Goal: Task Accomplishment & Management: Manage account settings

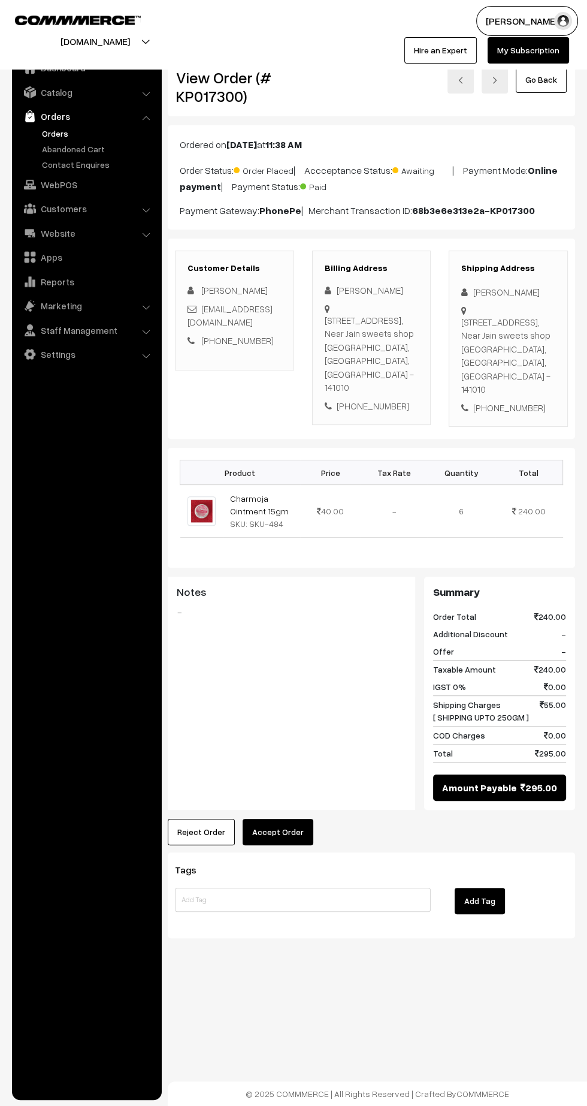
click at [279, 826] on button "Accept Order" at bounding box center [278, 832] width 71 height 26
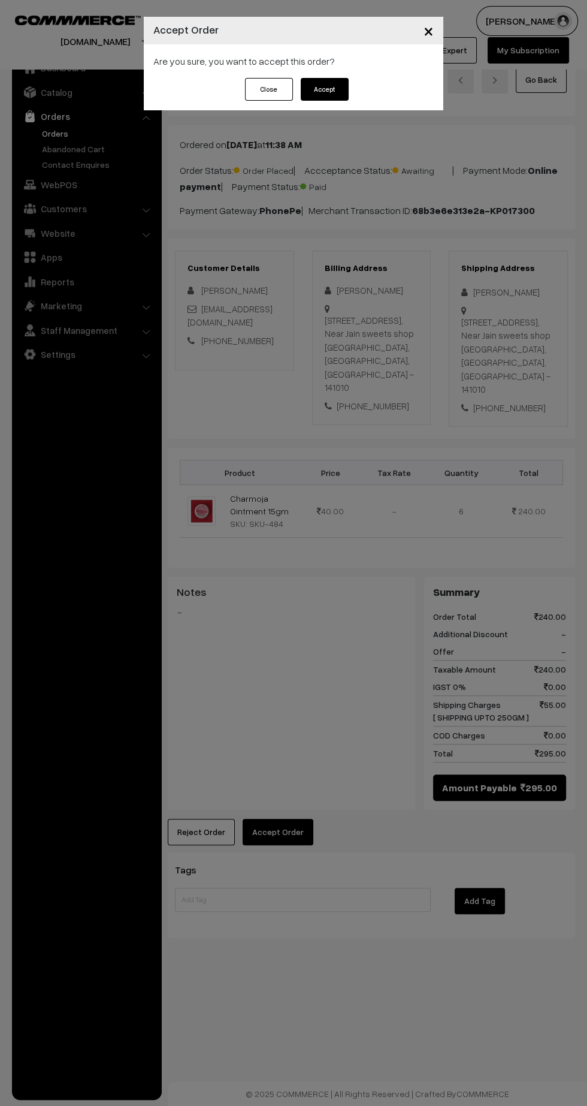
click at [324, 89] on button "Accept" at bounding box center [325, 89] width 48 height 23
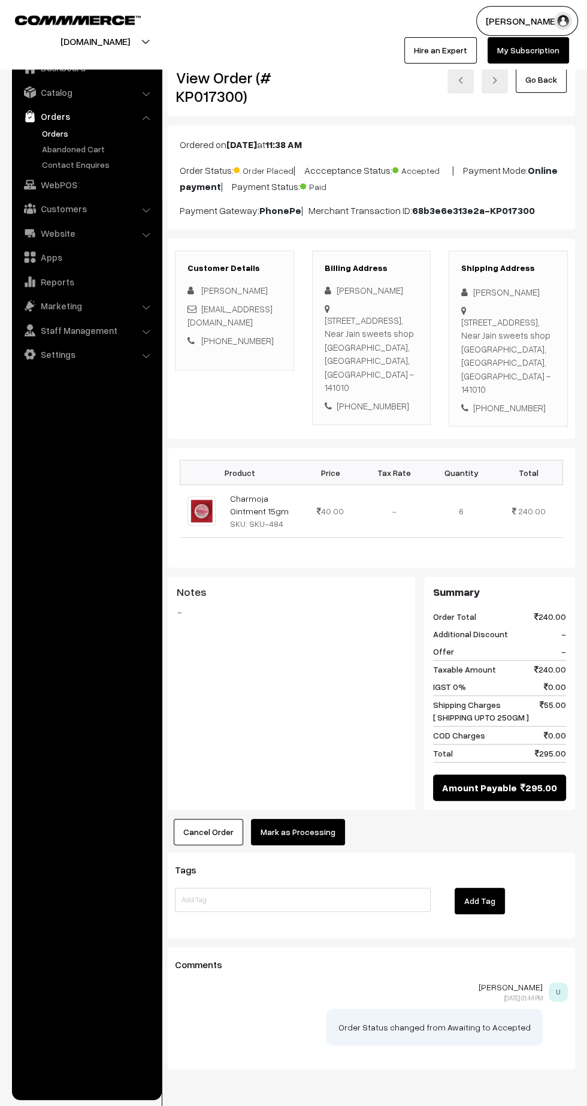
click at [324, 837] on button "Mark as Processing" at bounding box center [298, 832] width 94 height 26
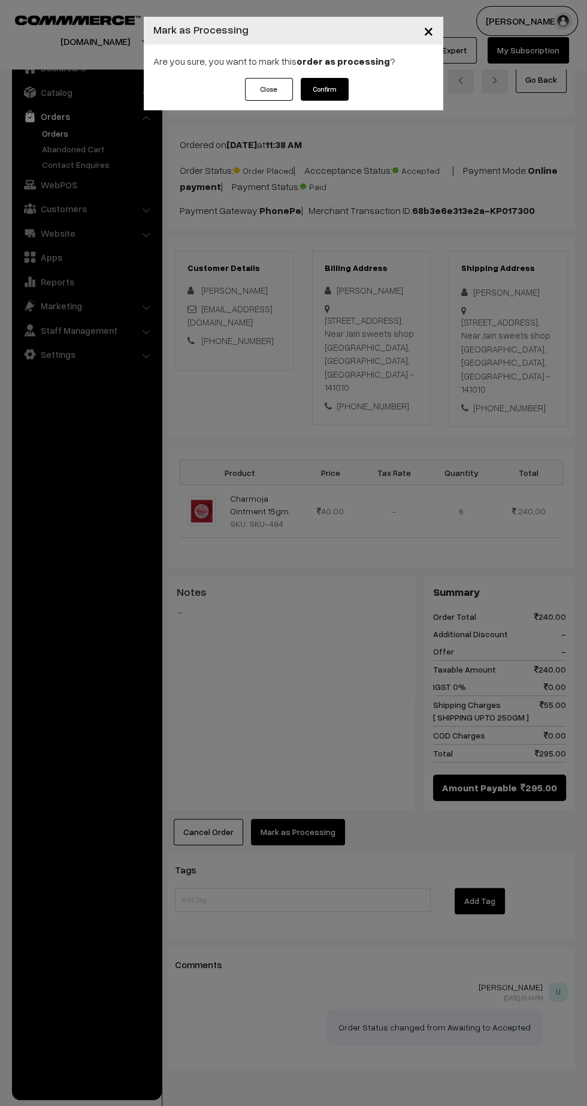
click at [345, 94] on button "Confirm" at bounding box center [325, 89] width 48 height 23
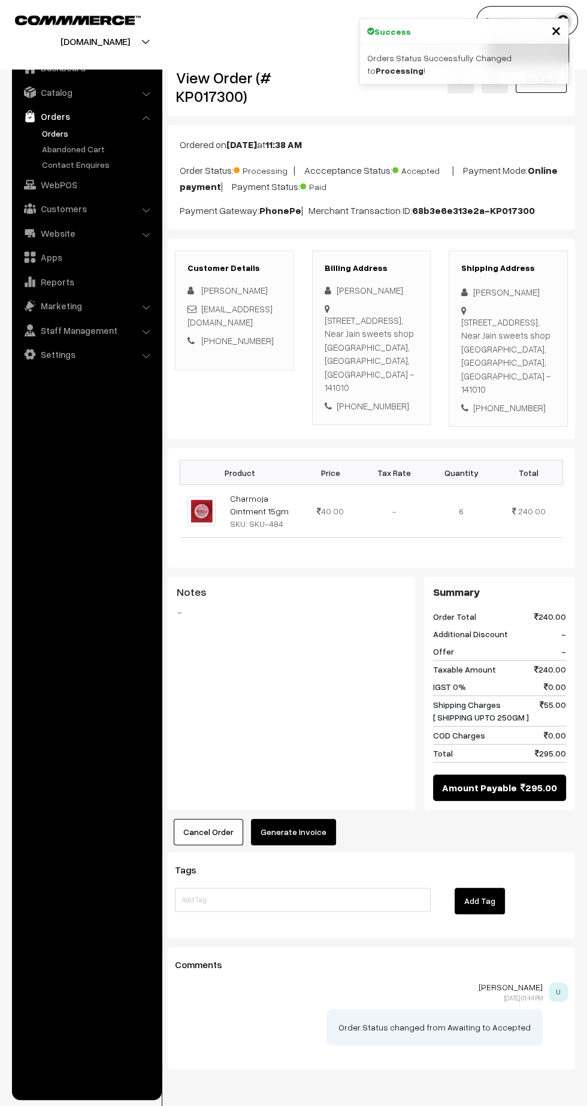
click at [307, 826] on button "Generate Invoice" at bounding box center [293, 832] width 85 height 26
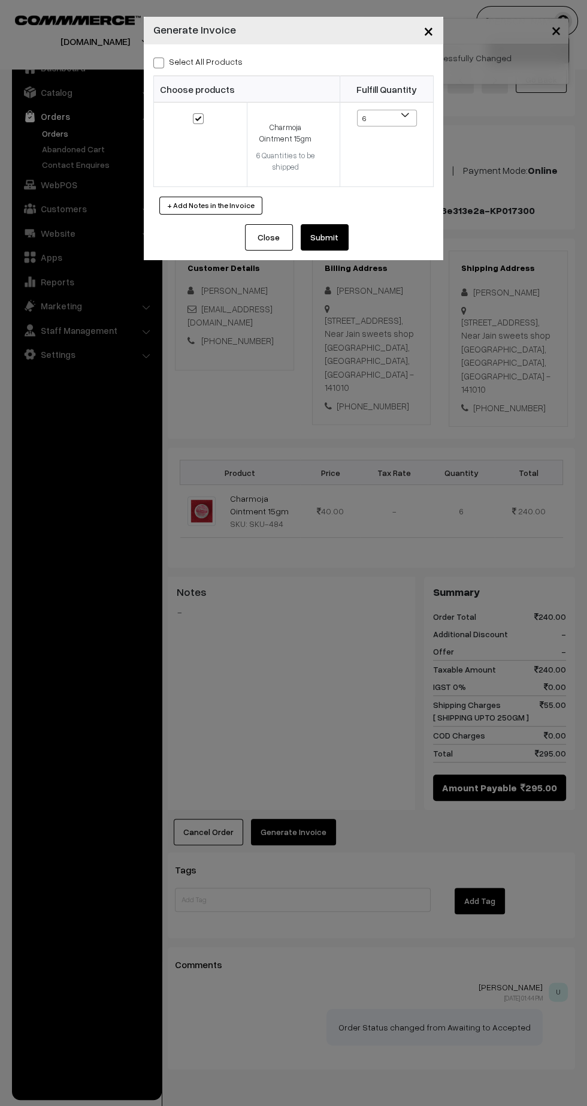
click at [341, 245] on button "Submit" at bounding box center [325, 237] width 48 height 26
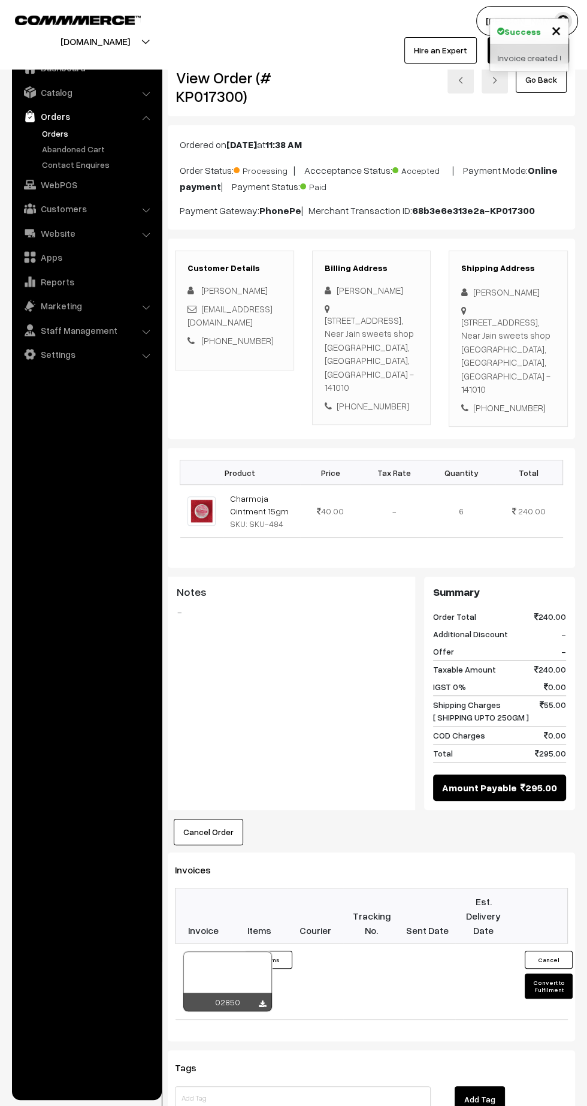
click at [264, 1000] on icon at bounding box center [262, 1004] width 7 height 8
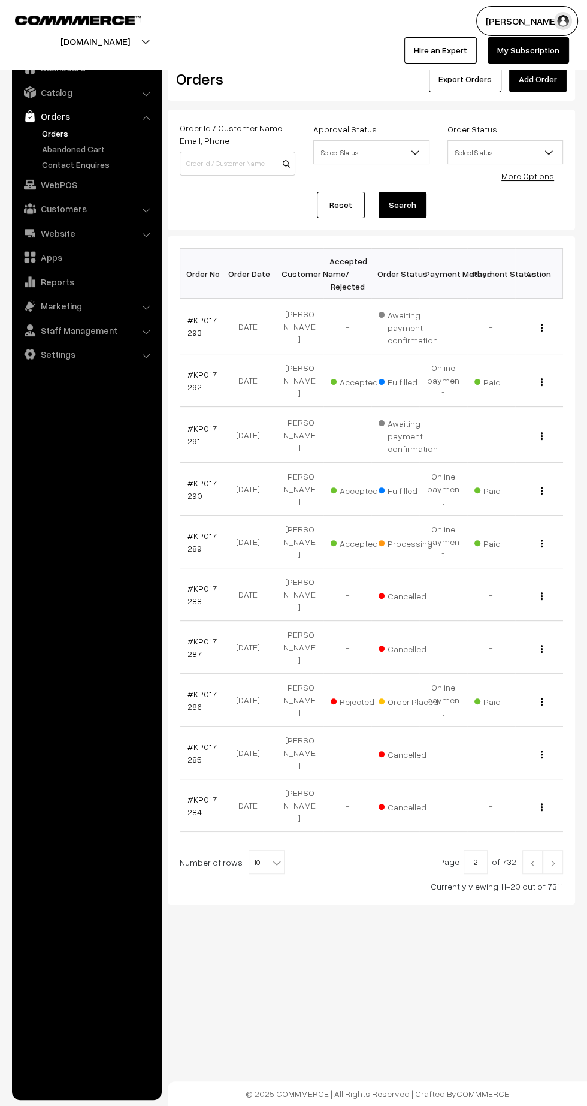
click at [533, 859] on img at bounding box center [532, 862] width 11 height 7
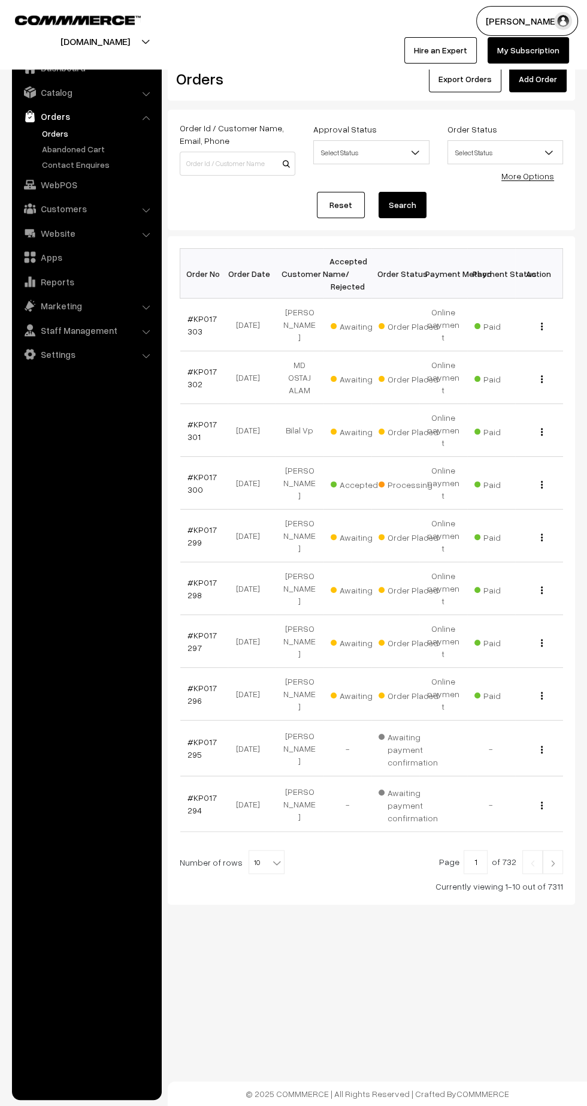
click at [192, 683] on link "#KP017296" at bounding box center [202, 694] width 29 height 23
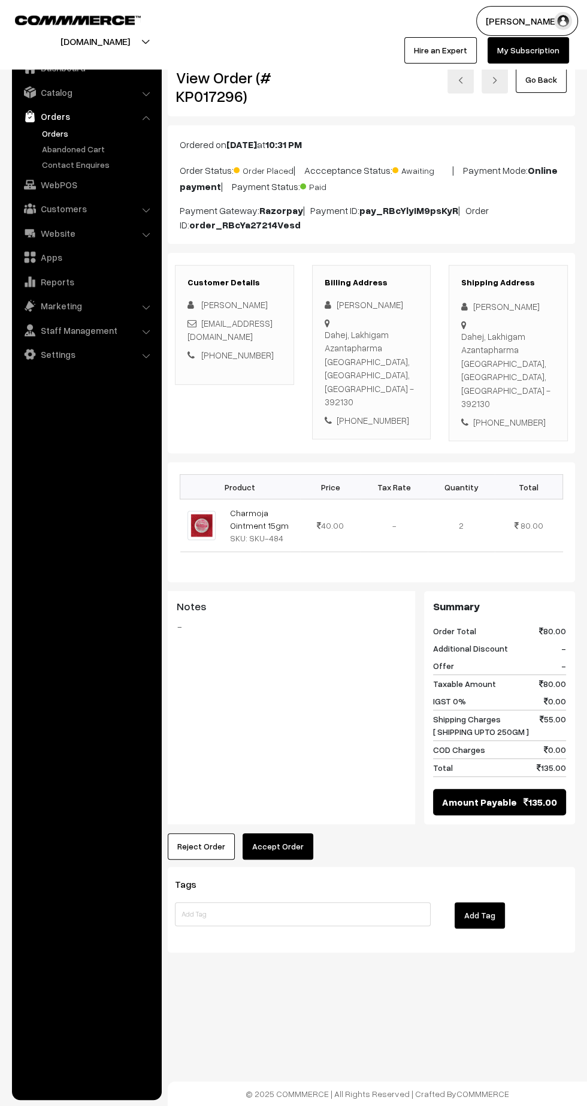
click at [295, 833] on button "Accept Order" at bounding box center [278, 846] width 71 height 26
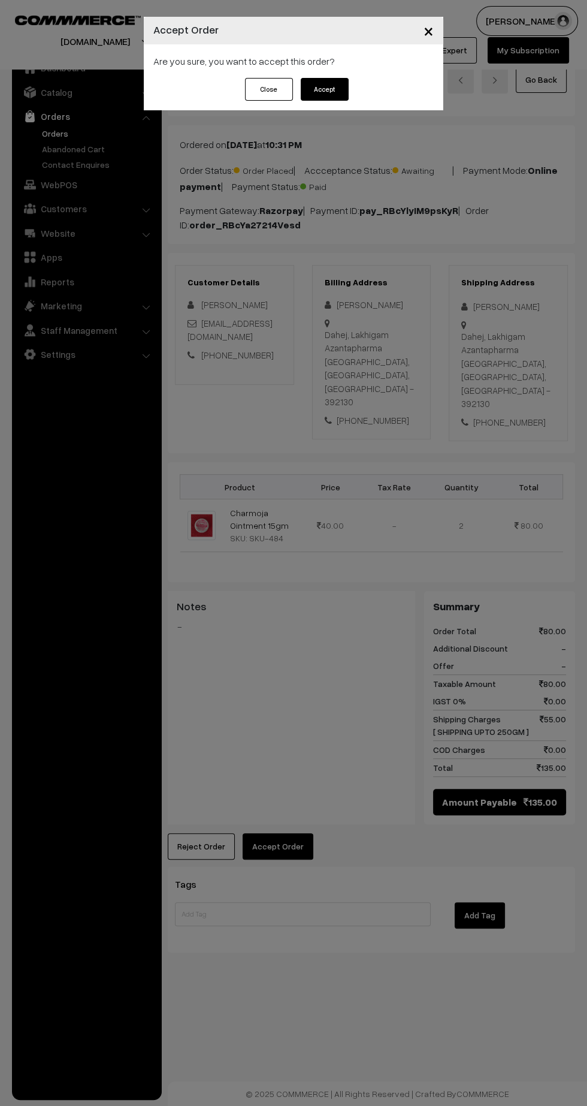
click at [340, 90] on button "Accept" at bounding box center [325, 89] width 48 height 23
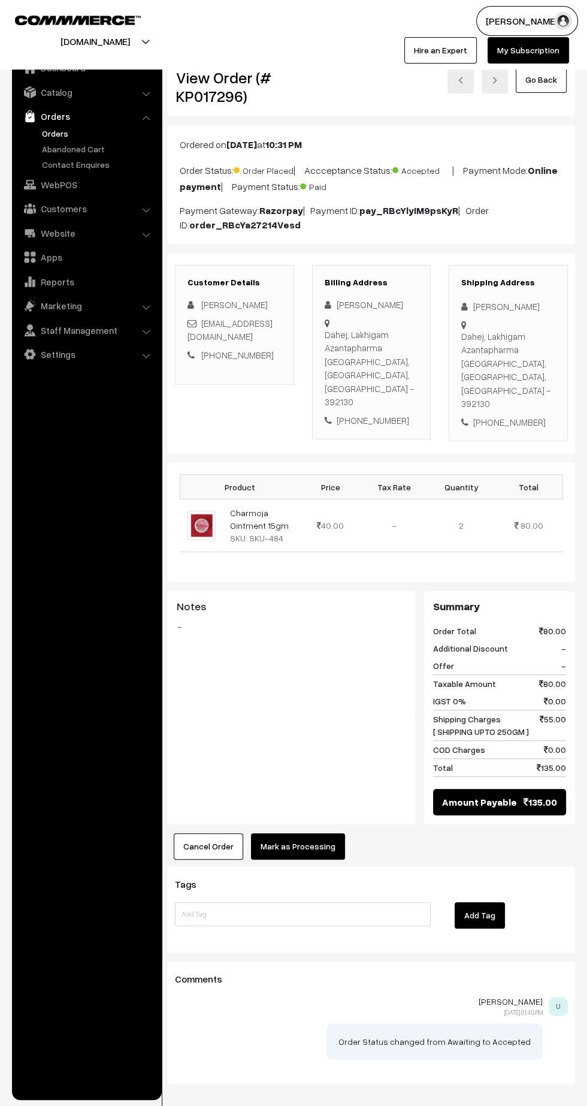
click at [324, 833] on button "Mark as Processing" at bounding box center [298, 846] width 94 height 26
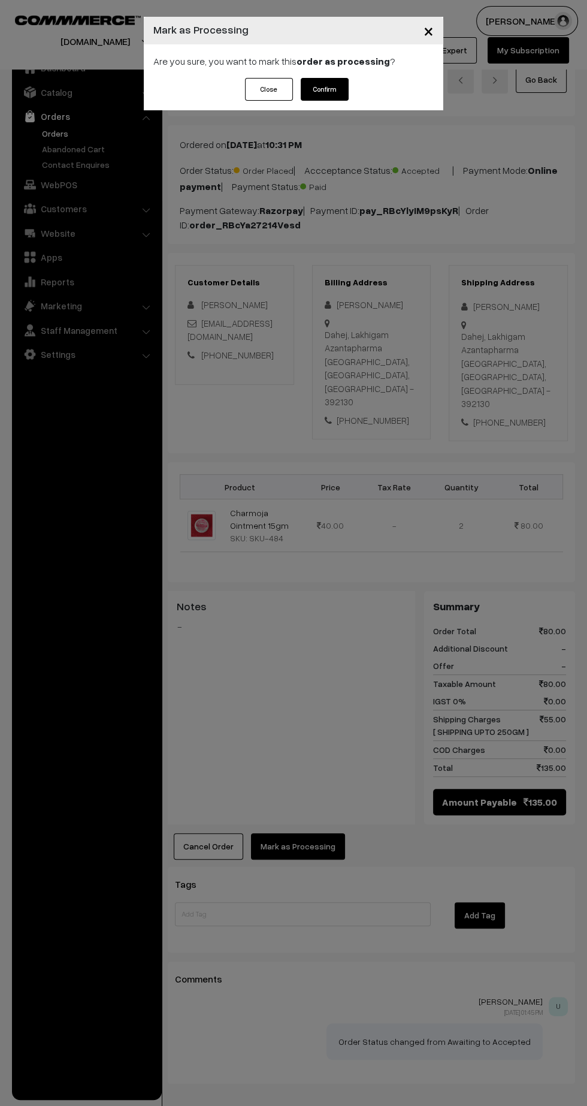
click at [346, 96] on button "Confirm" at bounding box center [325, 89] width 48 height 23
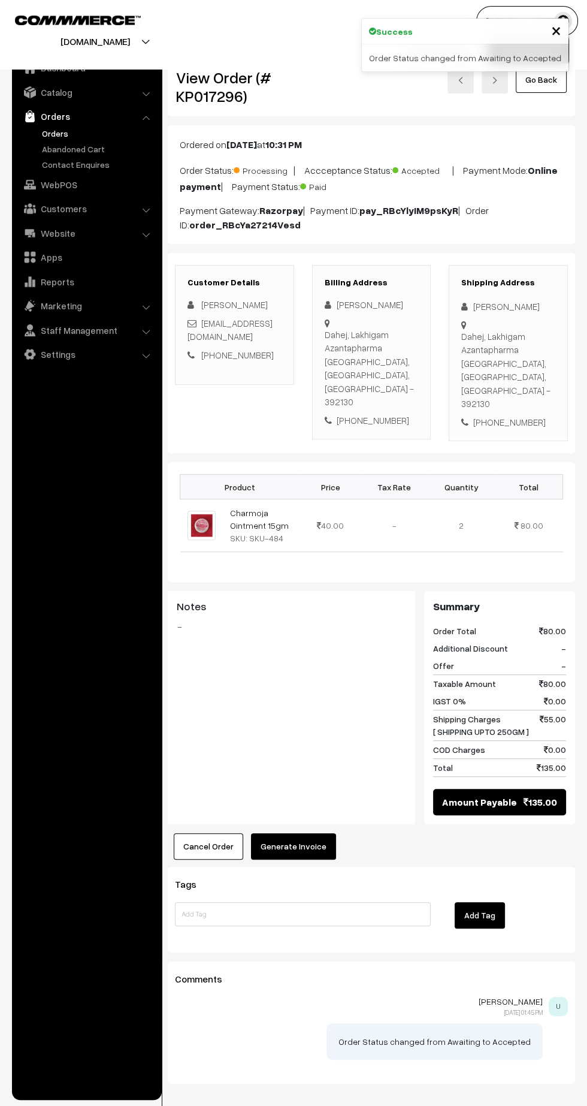
click at [321, 833] on button "Generate Invoice" at bounding box center [293, 846] width 85 height 26
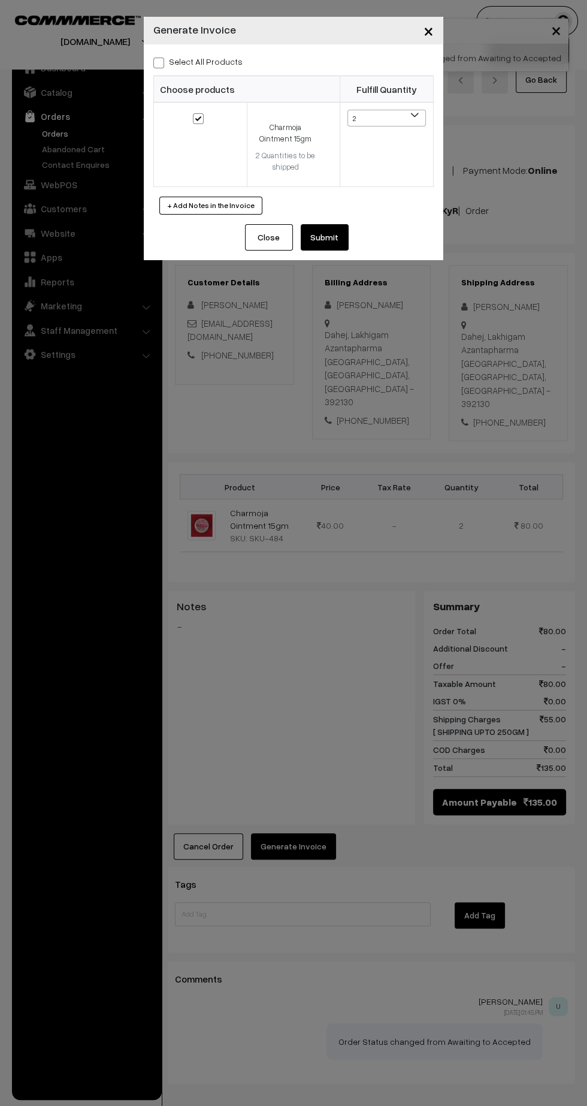
click at [346, 238] on button "Submit" at bounding box center [325, 237] width 48 height 26
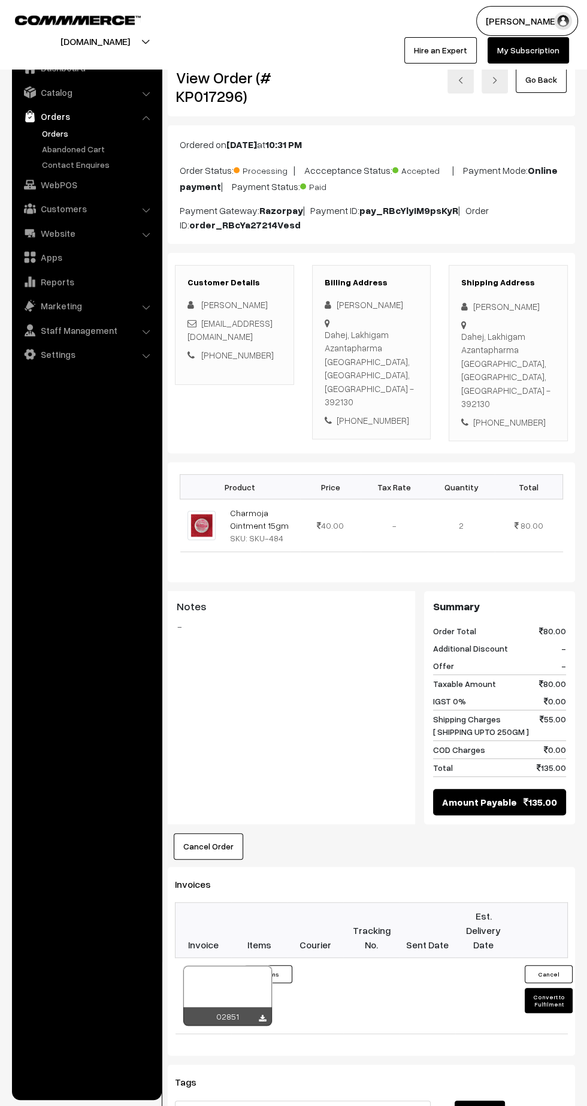
click at [263, 1015] on icon at bounding box center [262, 1019] width 7 height 8
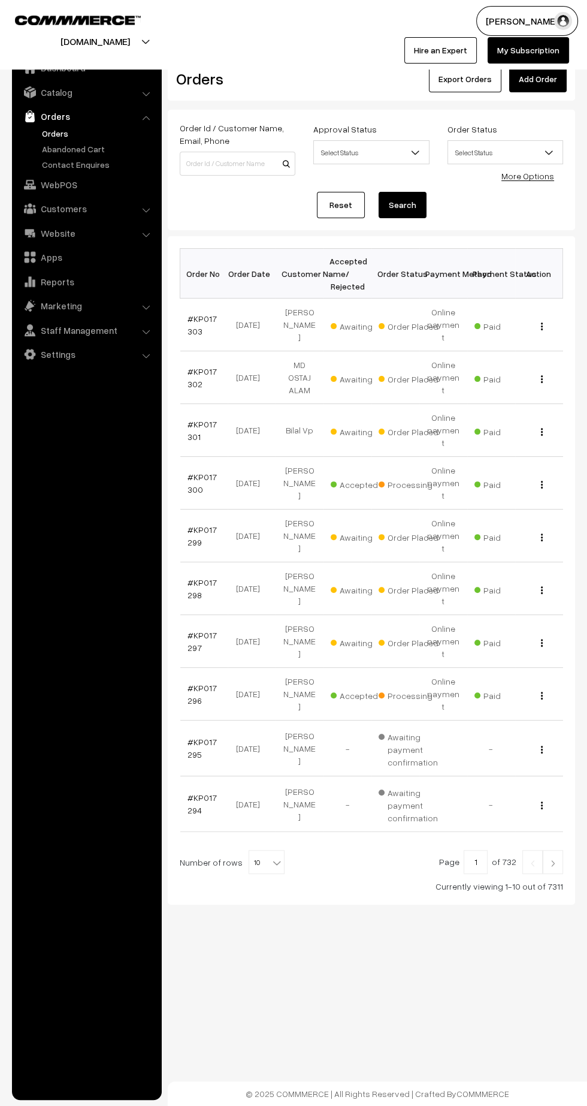
click at [191, 630] on link "#KP017297" at bounding box center [202, 641] width 29 height 23
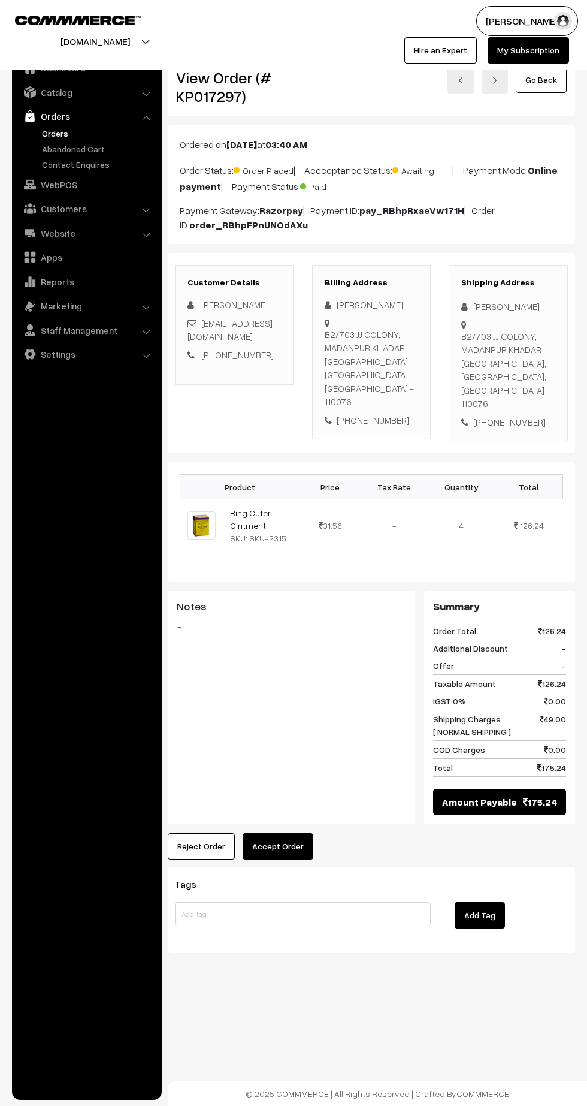
click at [294, 833] on button "Accept Order" at bounding box center [278, 846] width 71 height 26
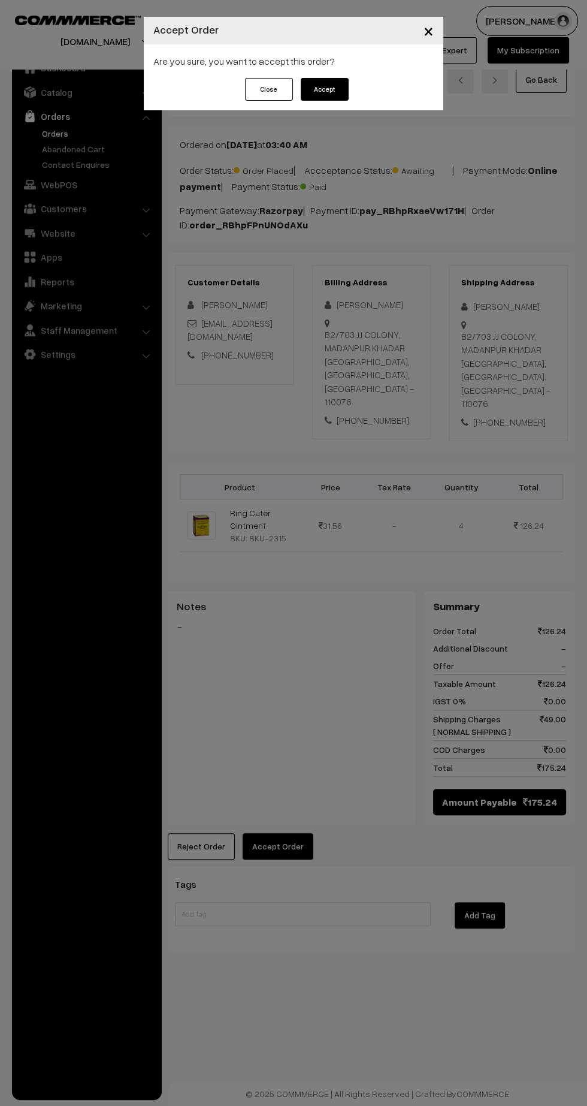
click at [324, 89] on button "Accept" at bounding box center [325, 89] width 48 height 23
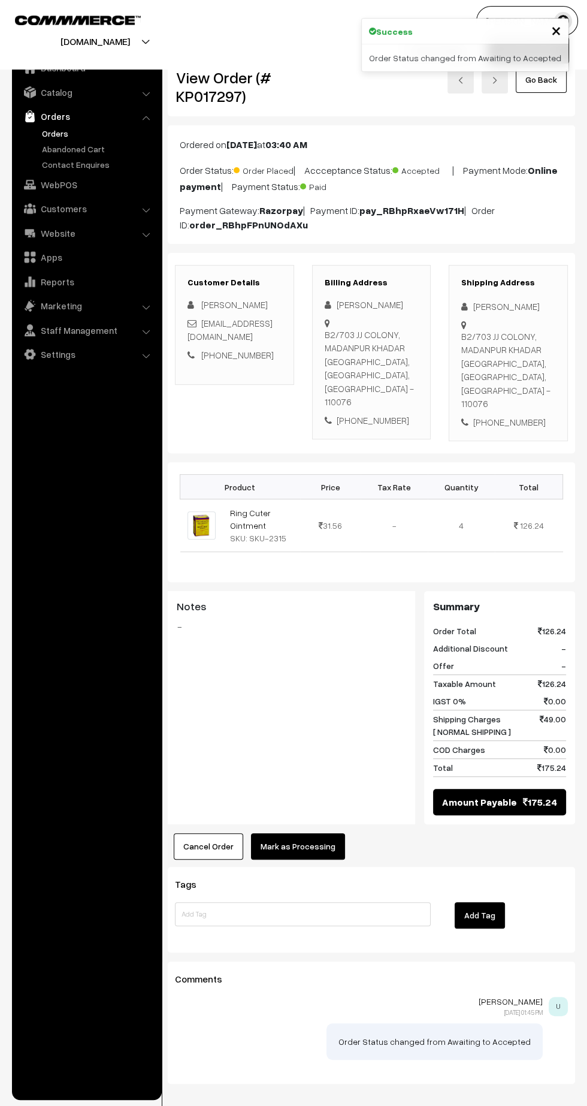
click at [312, 833] on button "Mark as Processing" at bounding box center [298, 846] width 94 height 26
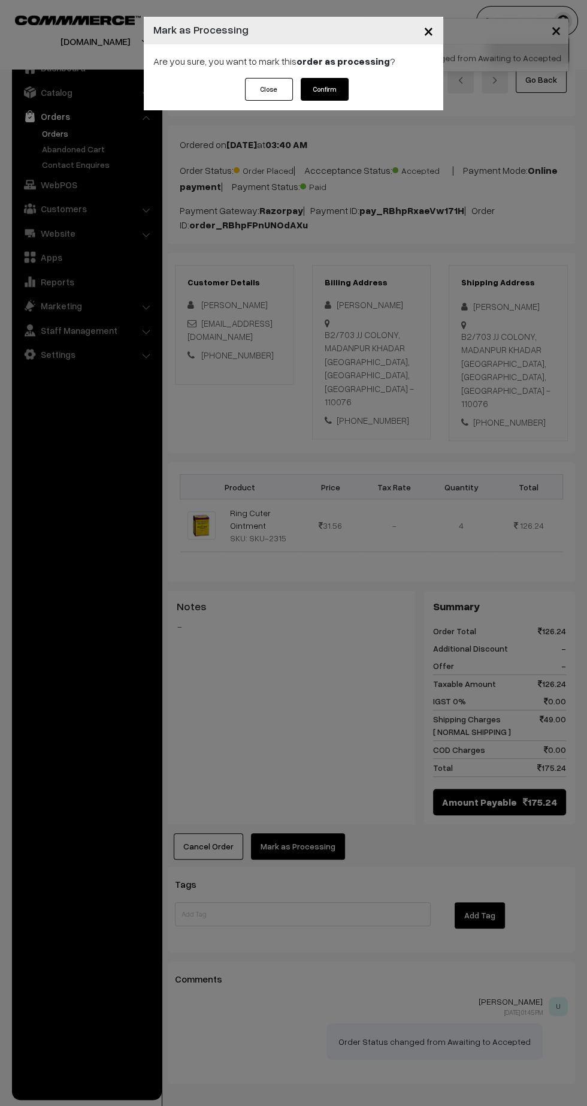
click at [336, 86] on button "Confirm" at bounding box center [325, 89] width 48 height 23
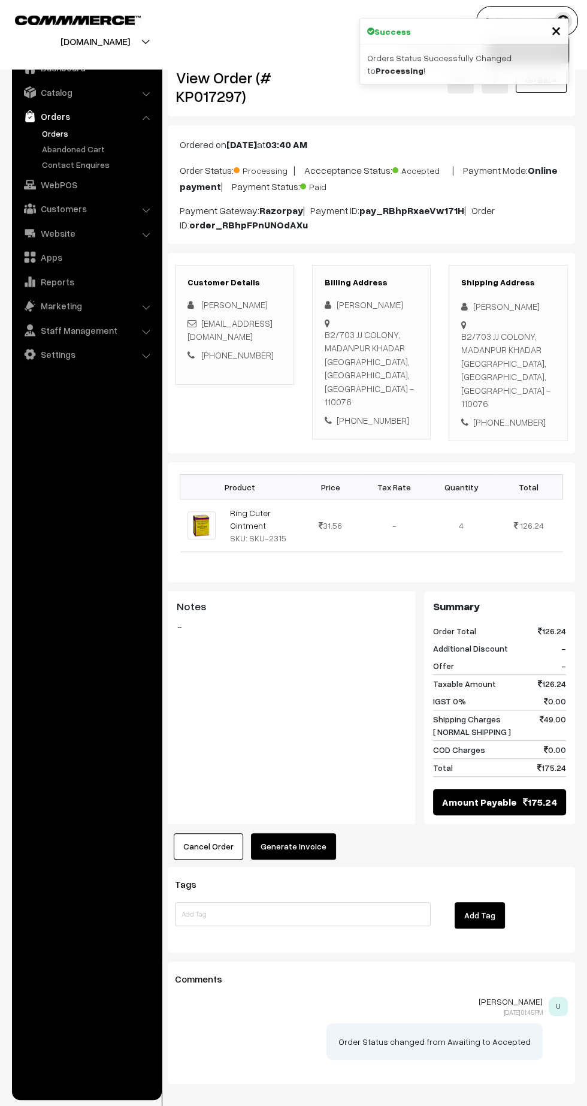
click at [300, 833] on button "Generate Invoice" at bounding box center [293, 846] width 85 height 26
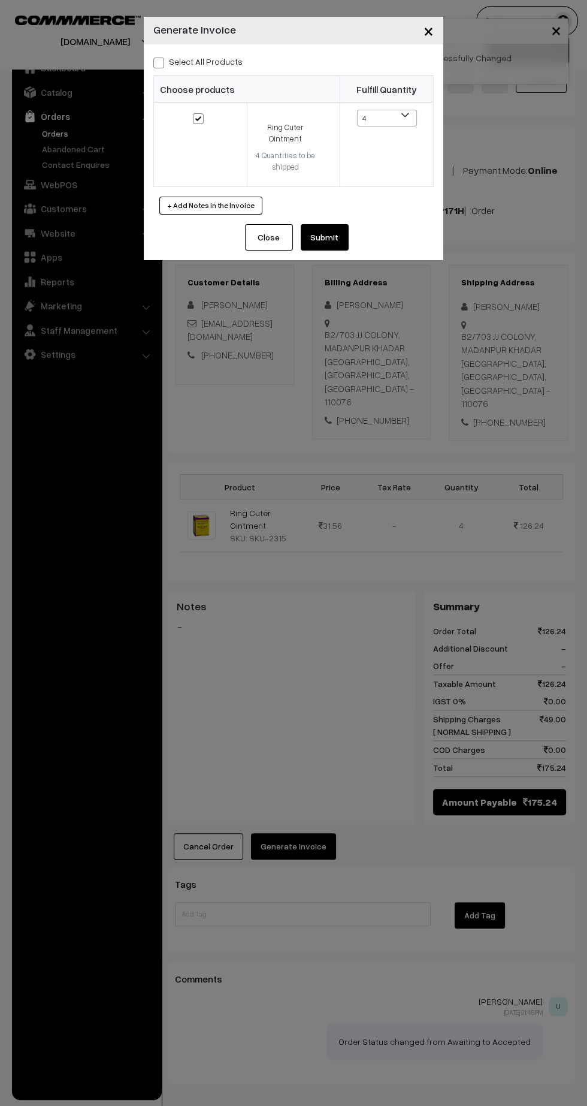
click at [342, 248] on button "Submit" at bounding box center [325, 237] width 48 height 26
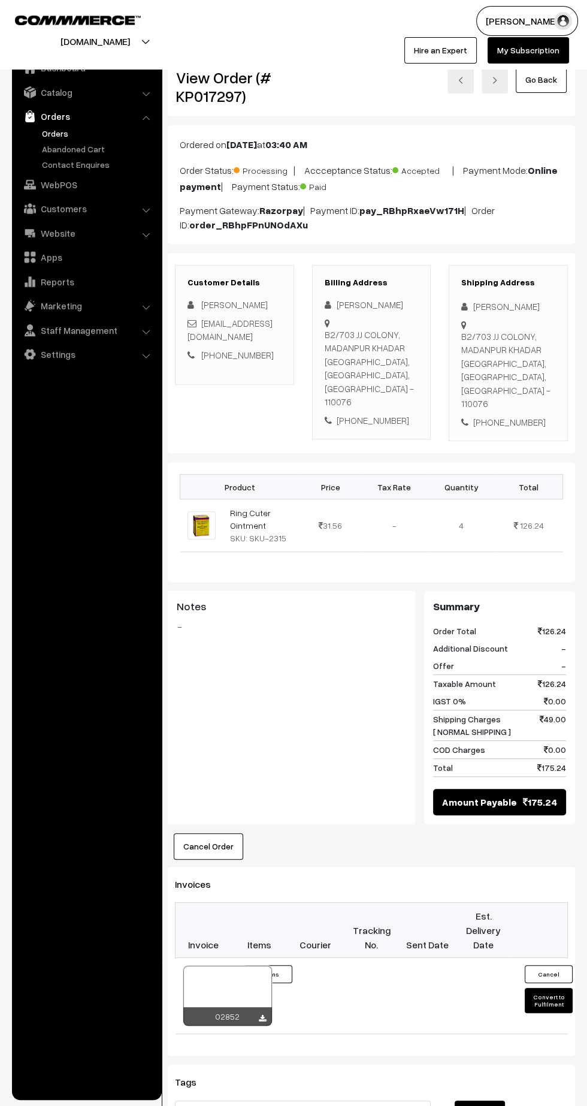
click at [262, 1015] on icon at bounding box center [262, 1019] width 7 height 8
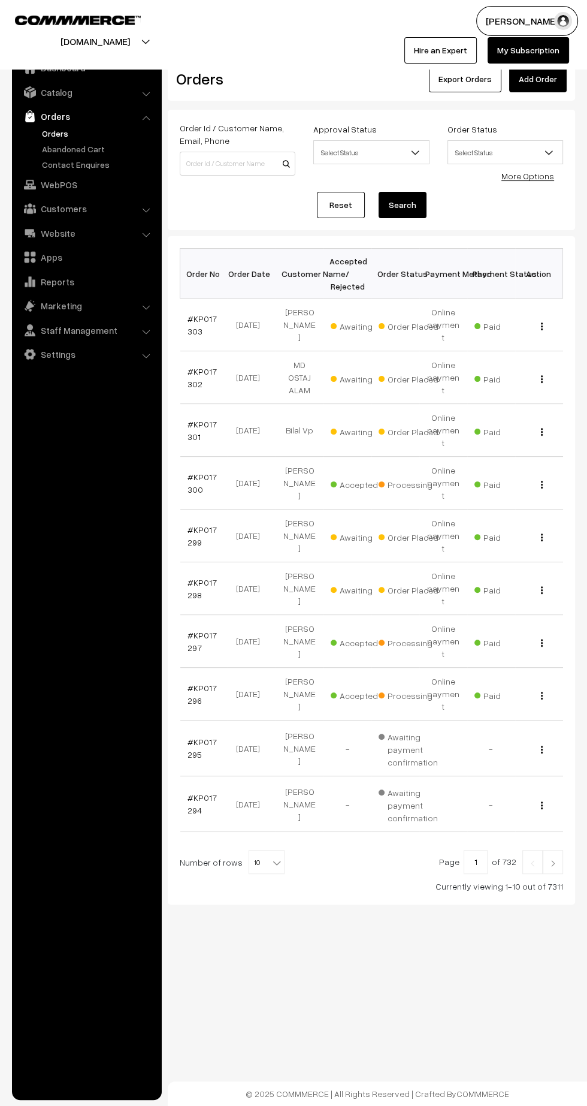
click at [191, 577] on link "#KP017298" at bounding box center [202, 588] width 29 height 23
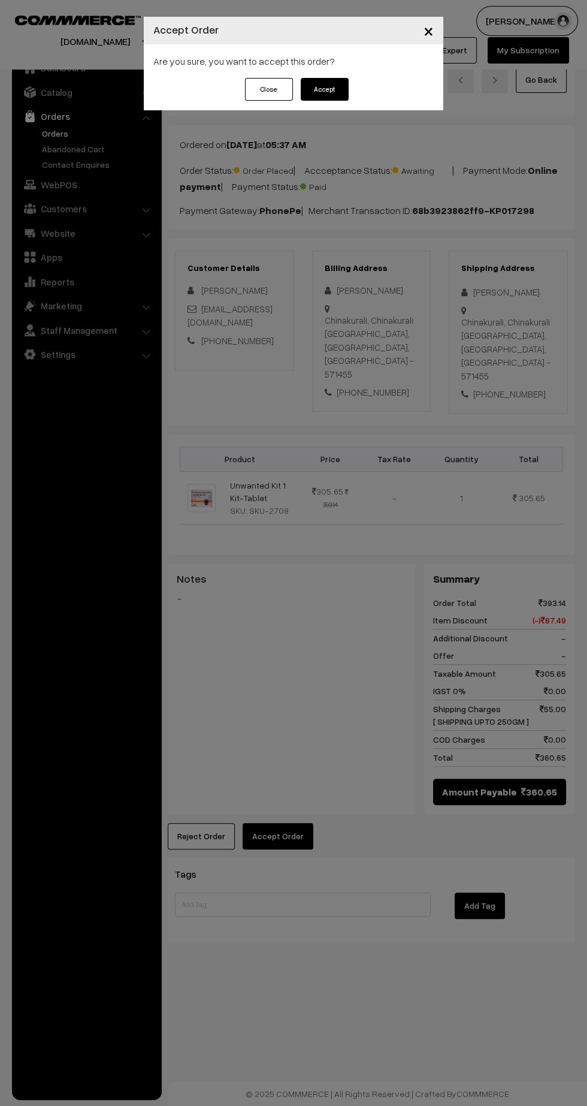
click at [337, 94] on button "Accept" at bounding box center [325, 89] width 48 height 23
click at [339, 89] on button "Confirm" at bounding box center [325, 89] width 48 height 23
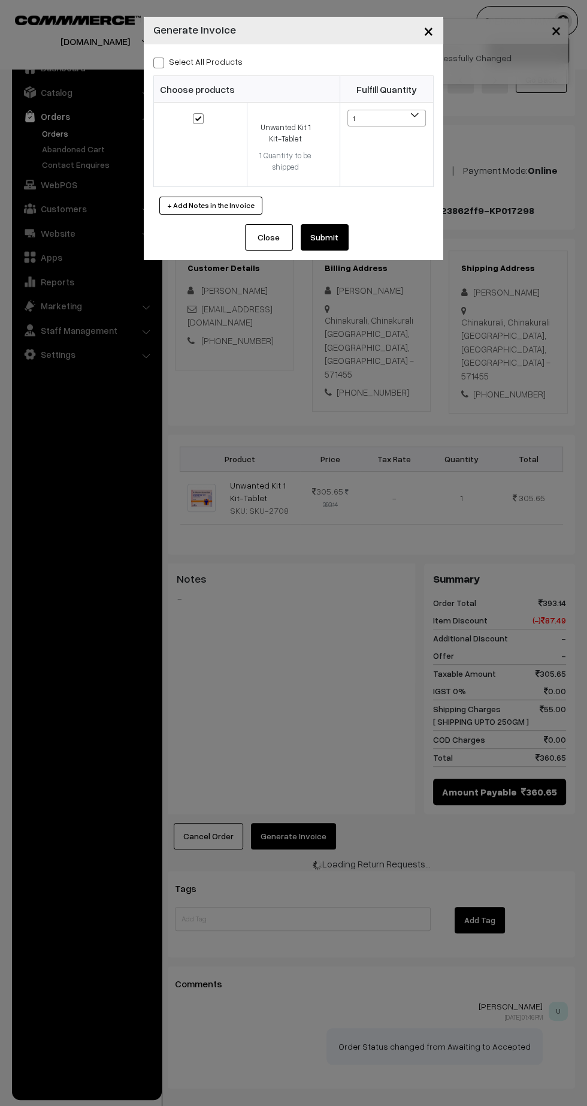
click at [341, 242] on button "Submit" at bounding box center [325, 237] width 48 height 26
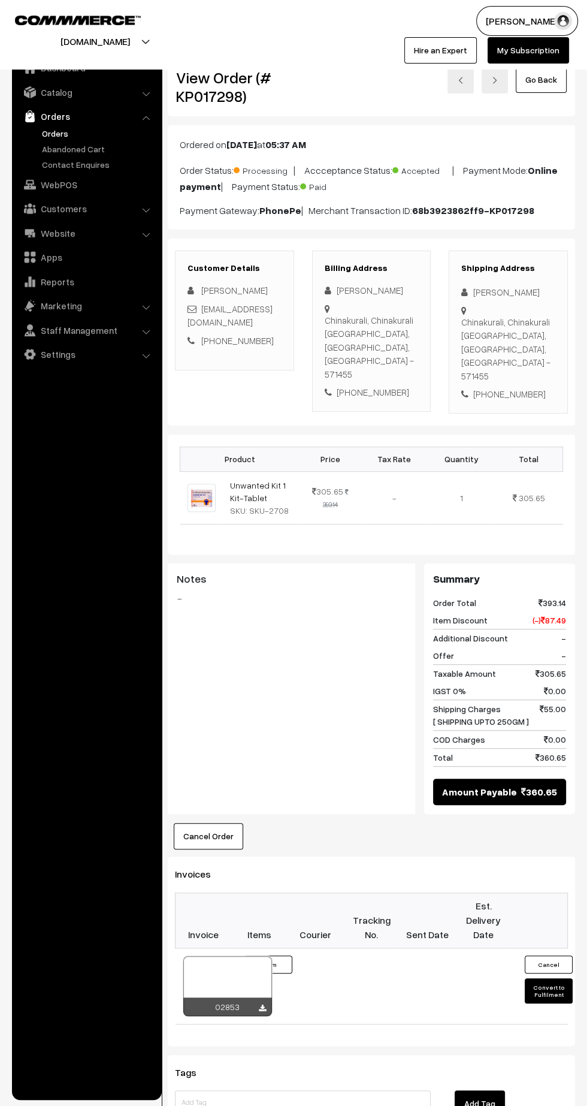
click at [262, 1004] on icon at bounding box center [262, 1008] width 7 height 8
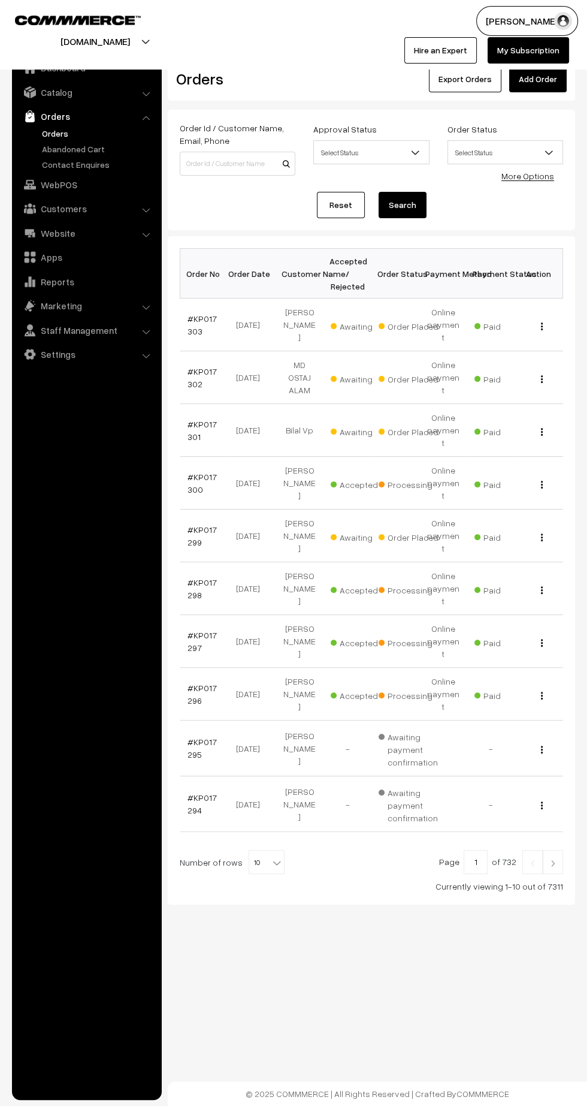
click at [553, 859] on img at bounding box center [553, 862] width 11 height 7
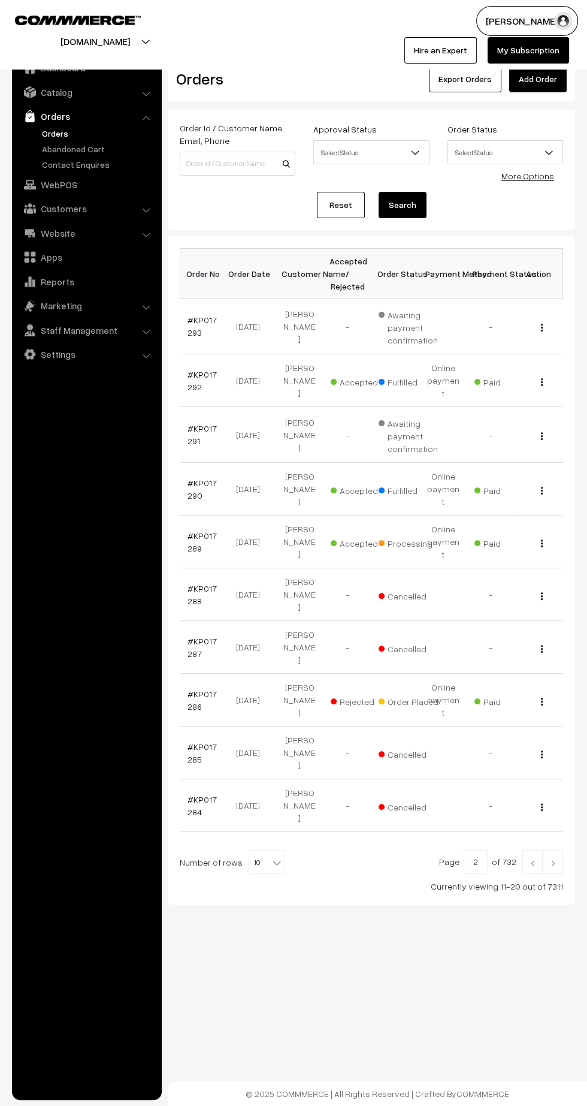
click at [533, 859] on img at bounding box center [532, 862] width 11 height 7
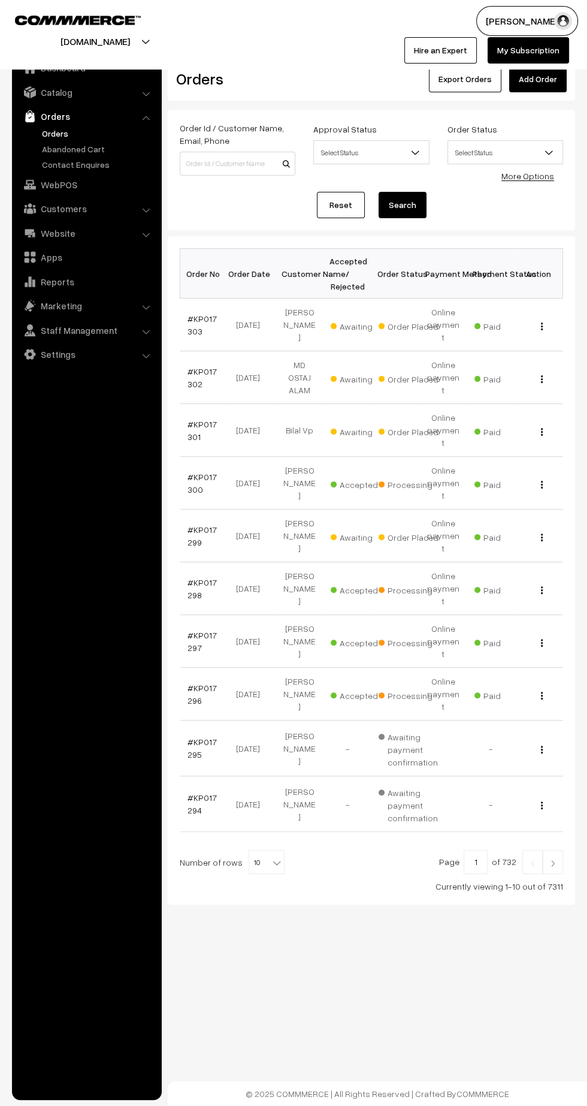
click at [191, 524] on link "#KP017299" at bounding box center [202, 535] width 29 height 23
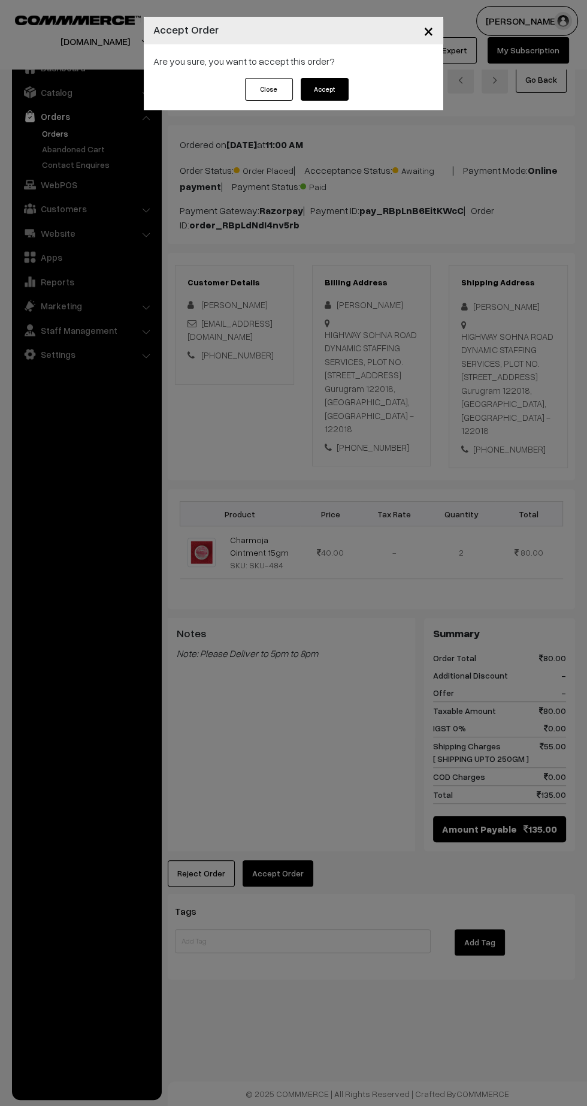
click at [336, 93] on button "Accept" at bounding box center [325, 89] width 48 height 23
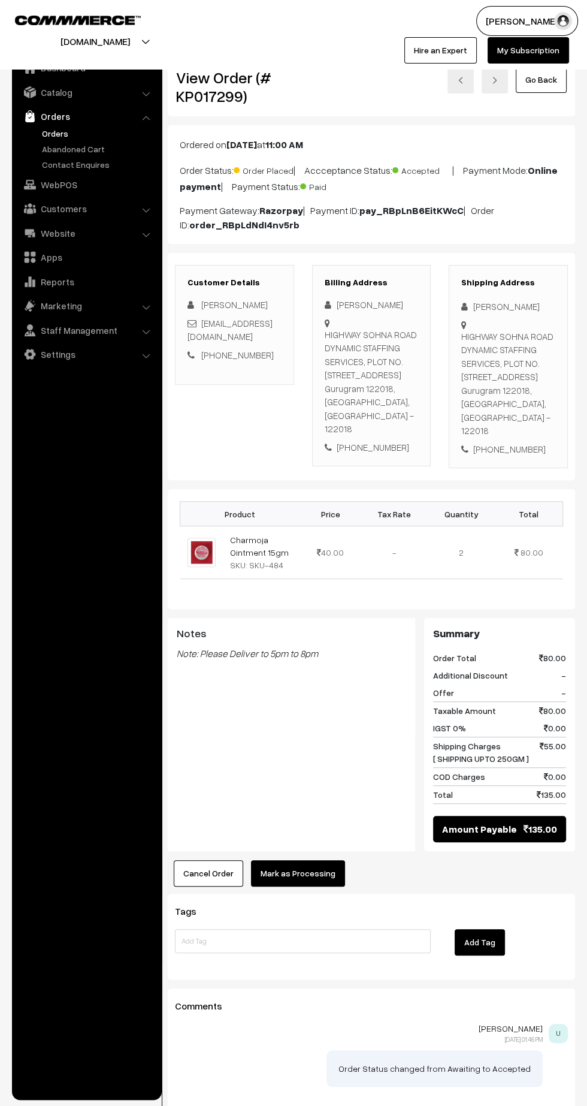
click at [314, 886] on button "Mark as Processing" at bounding box center [298, 873] width 94 height 26
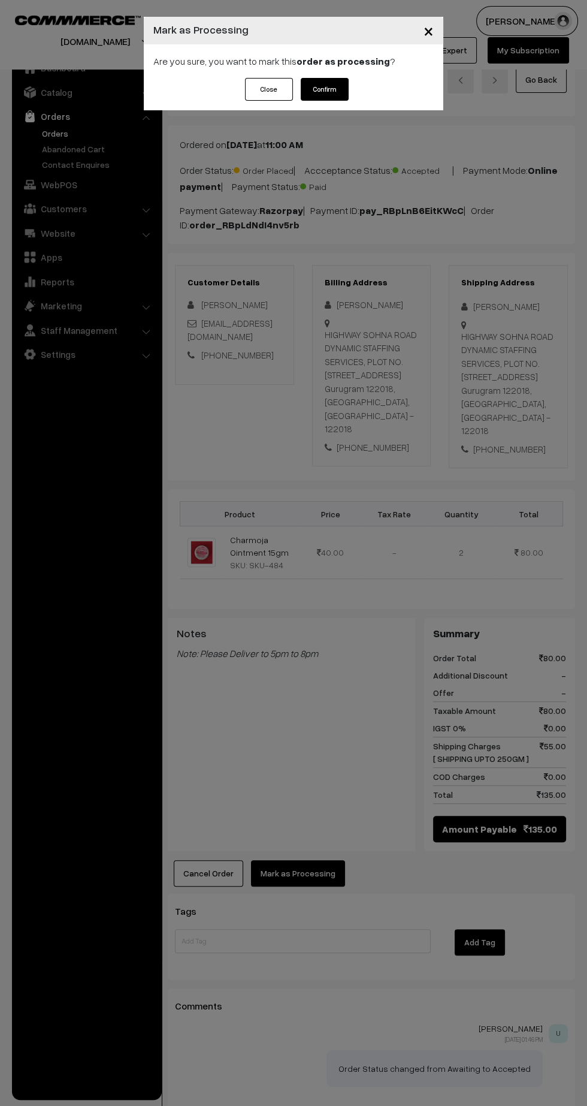
click at [342, 89] on button "Confirm" at bounding box center [325, 89] width 48 height 23
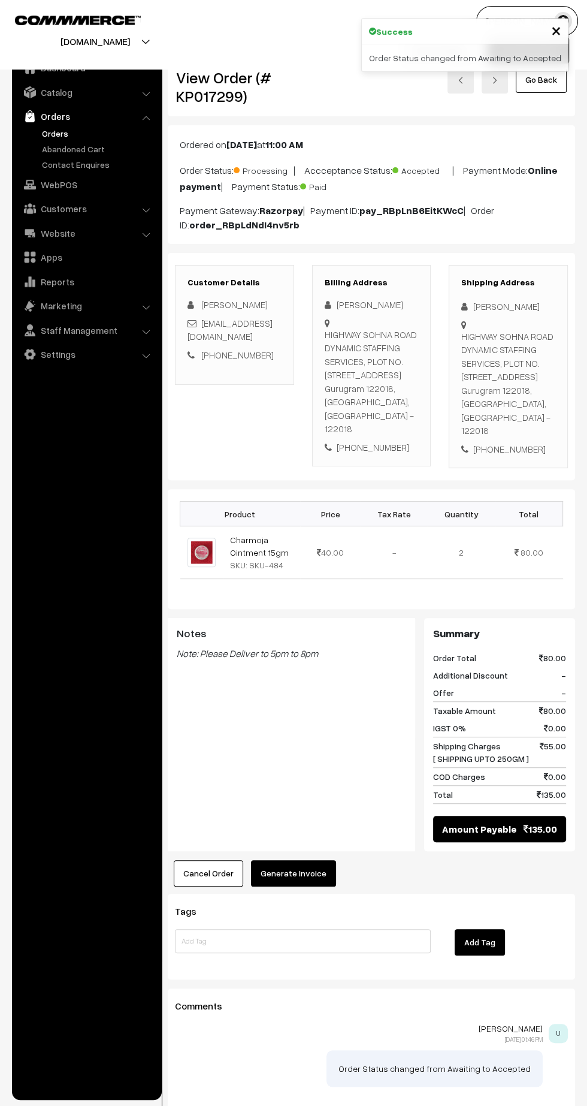
click at [307, 882] on button "Generate Invoice" at bounding box center [293, 873] width 85 height 26
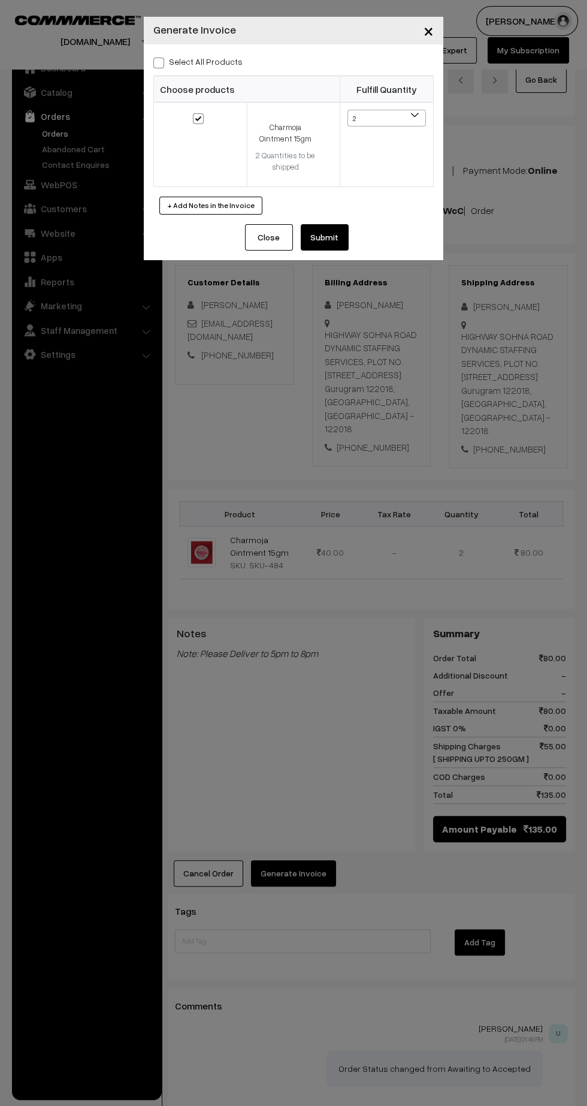
click at [342, 240] on button "Submit" at bounding box center [325, 237] width 48 height 26
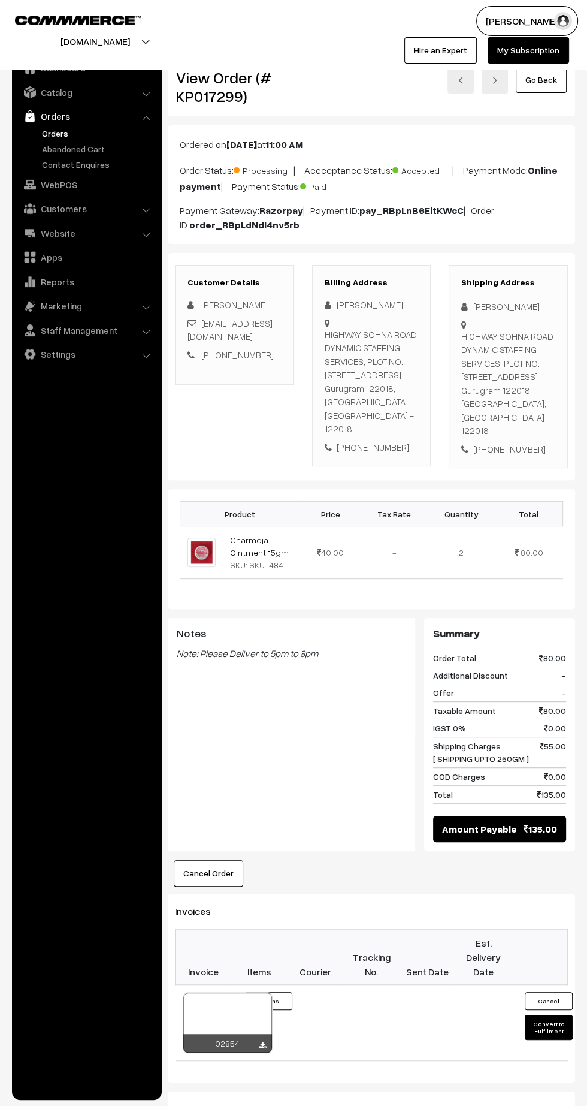
click at [262, 1049] on icon at bounding box center [262, 1046] width 7 height 8
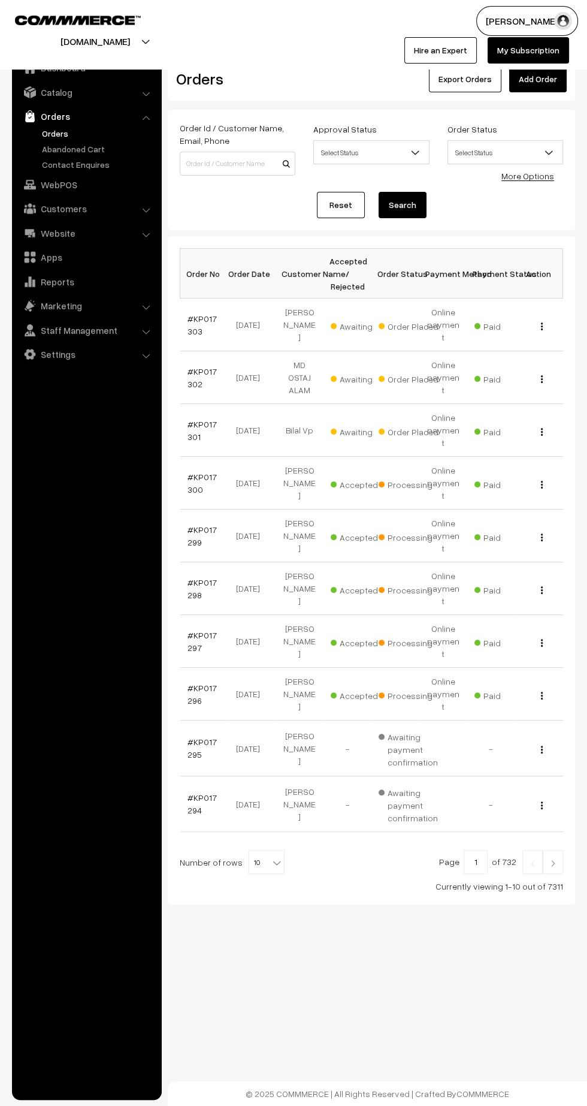
click at [193, 419] on link "#KP017301" at bounding box center [202, 430] width 29 height 23
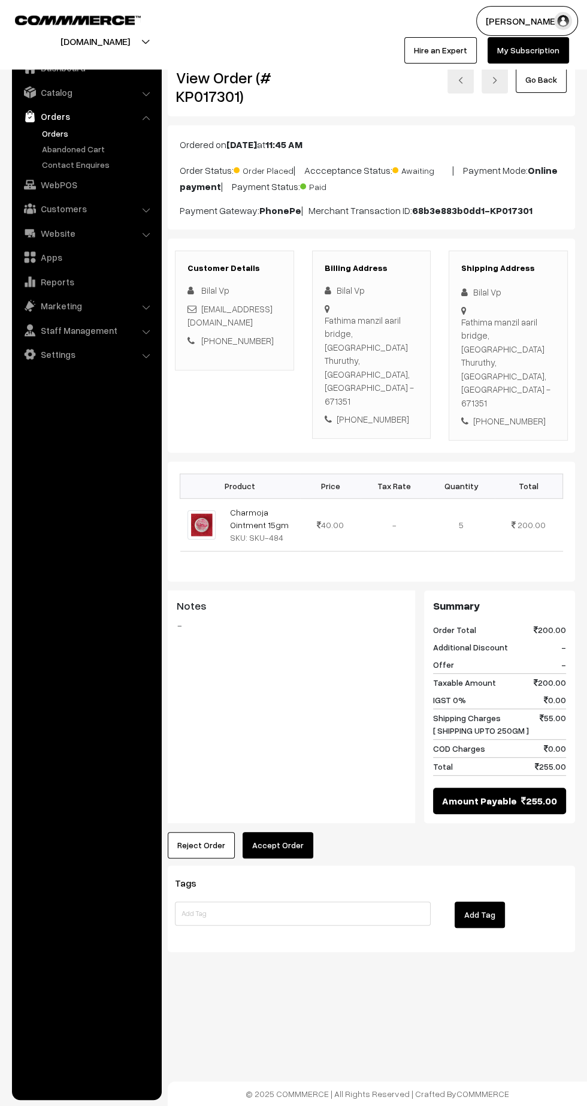
click at [301, 832] on button "Accept Order" at bounding box center [278, 845] width 71 height 26
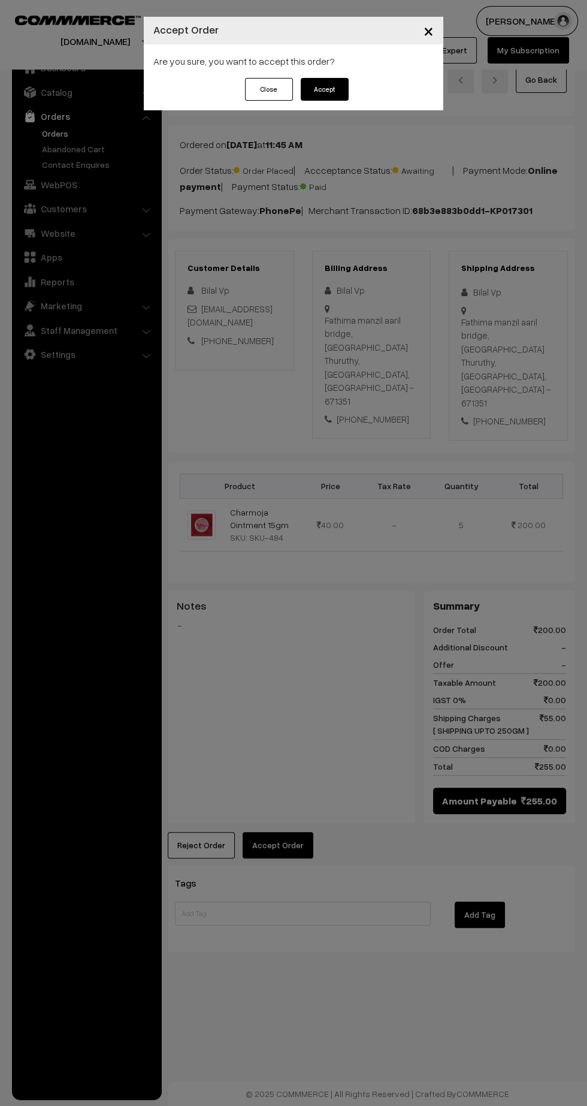
click at [322, 83] on button "Accept" at bounding box center [325, 89] width 48 height 23
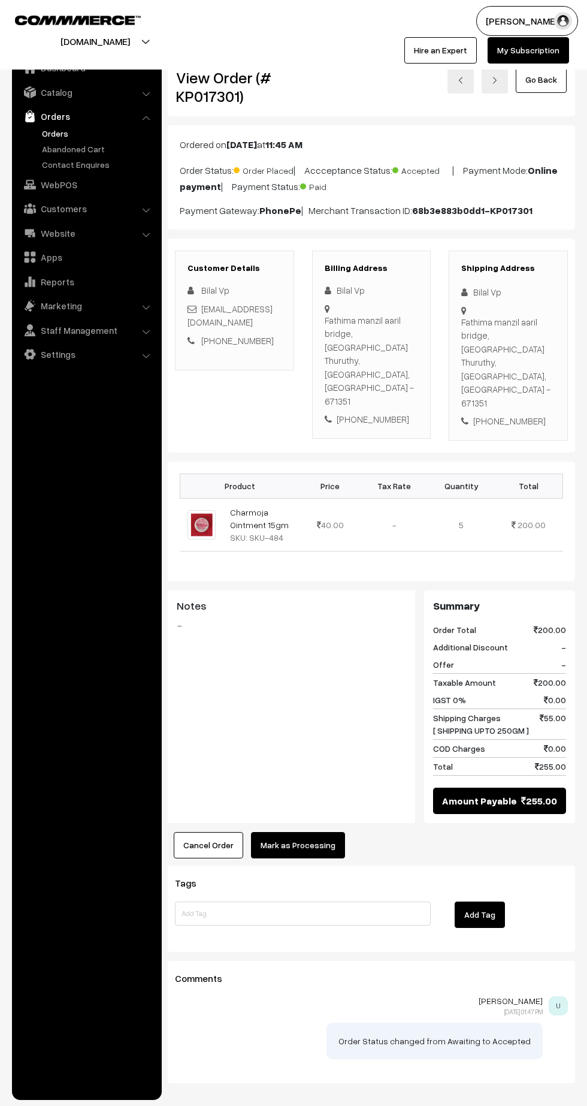
click at [313, 832] on button "Mark as Processing" at bounding box center [298, 845] width 94 height 26
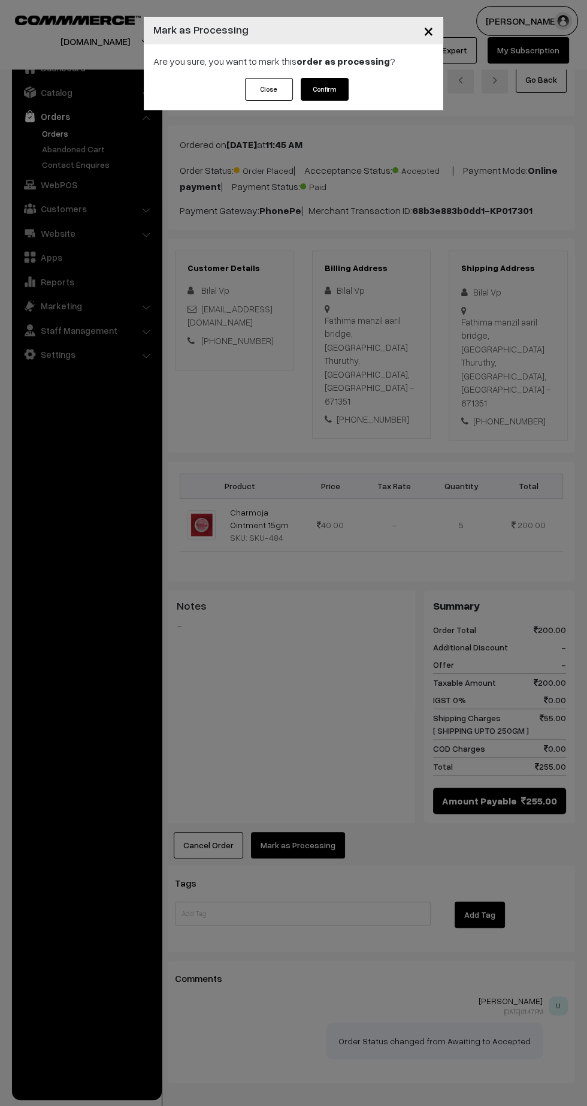
click at [340, 95] on button "Confirm" at bounding box center [325, 89] width 48 height 23
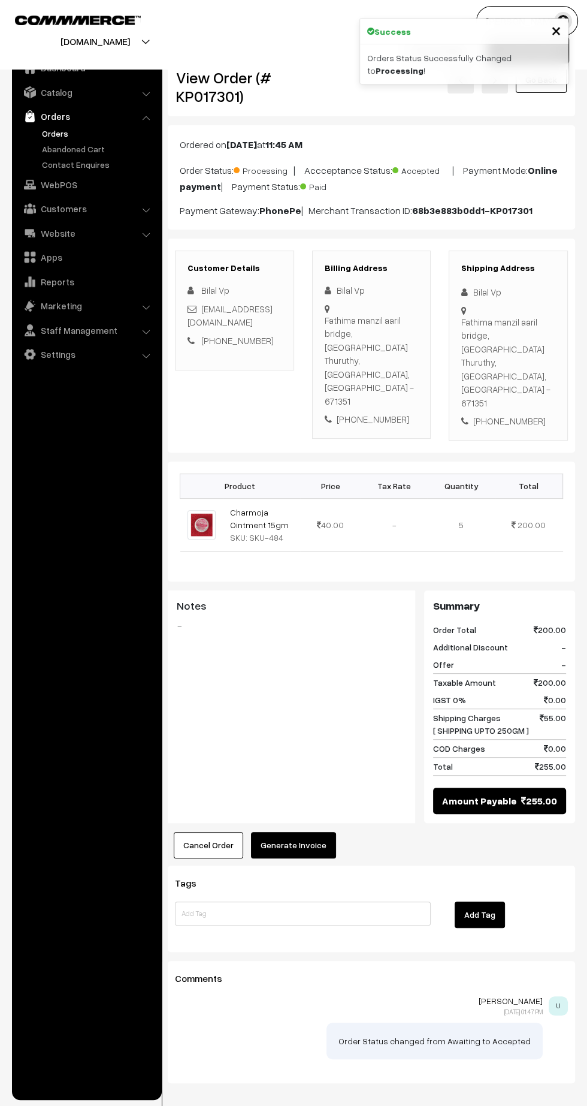
click at [308, 832] on button "Generate Invoice" at bounding box center [293, 845] width 85 height 26
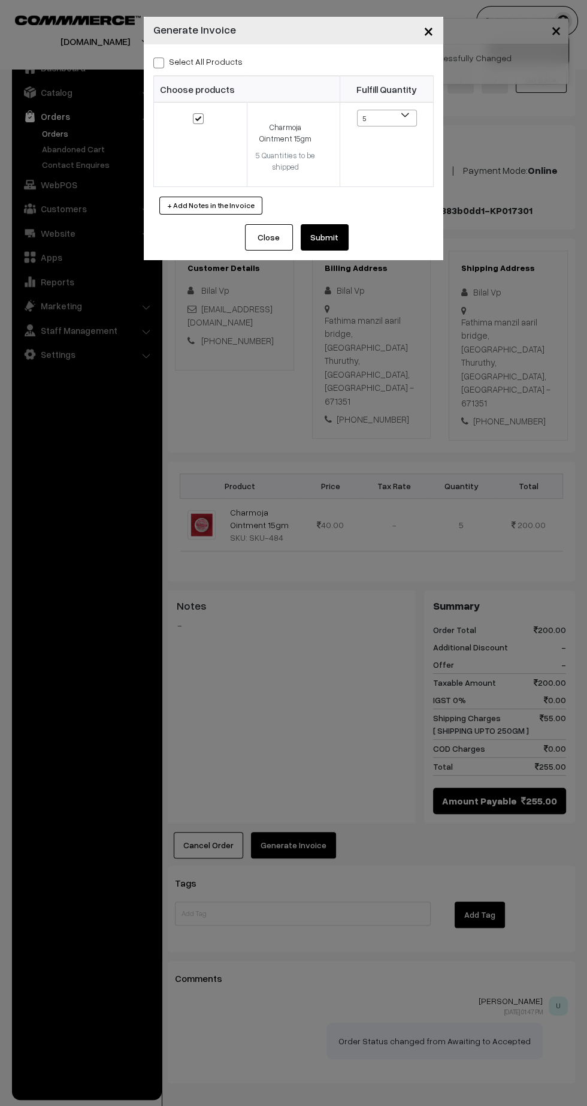
click at [330, 243] on button "Submit" at bounding box center [325, 237] width 48 height 26
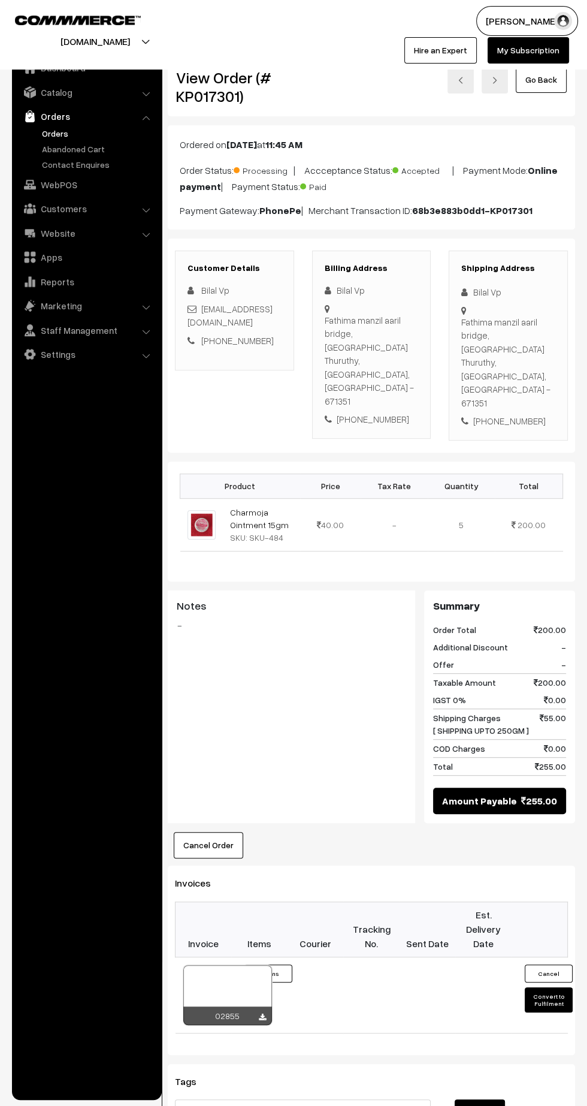
click at [262, 1013] on icon at bounding box center [262, 1017] width 7 height 8
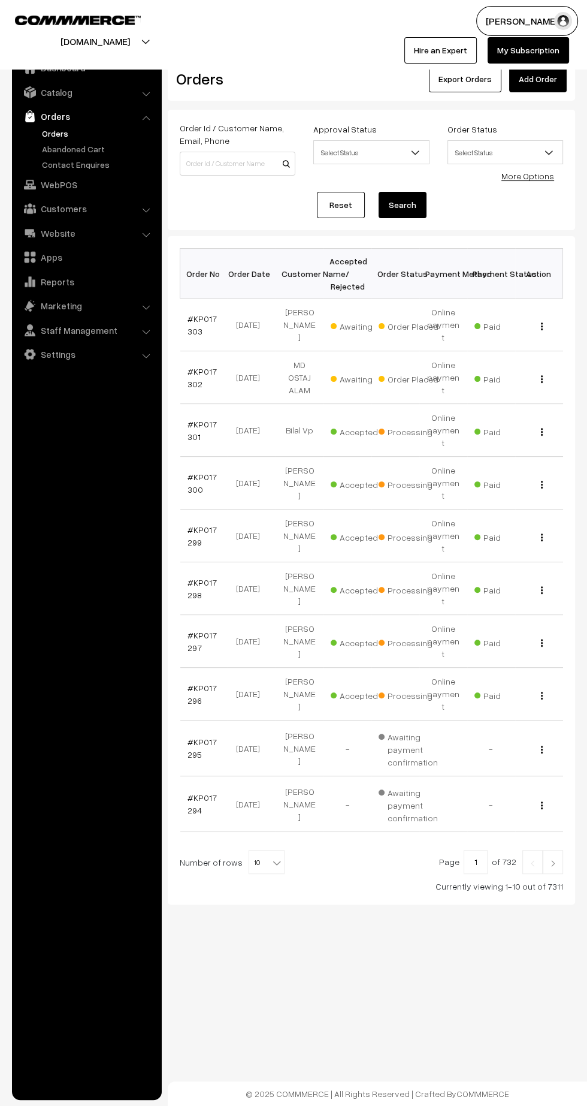
click at [200, 366] on link "#KP017302" at bounding box center [202, 377] width 29 height 23
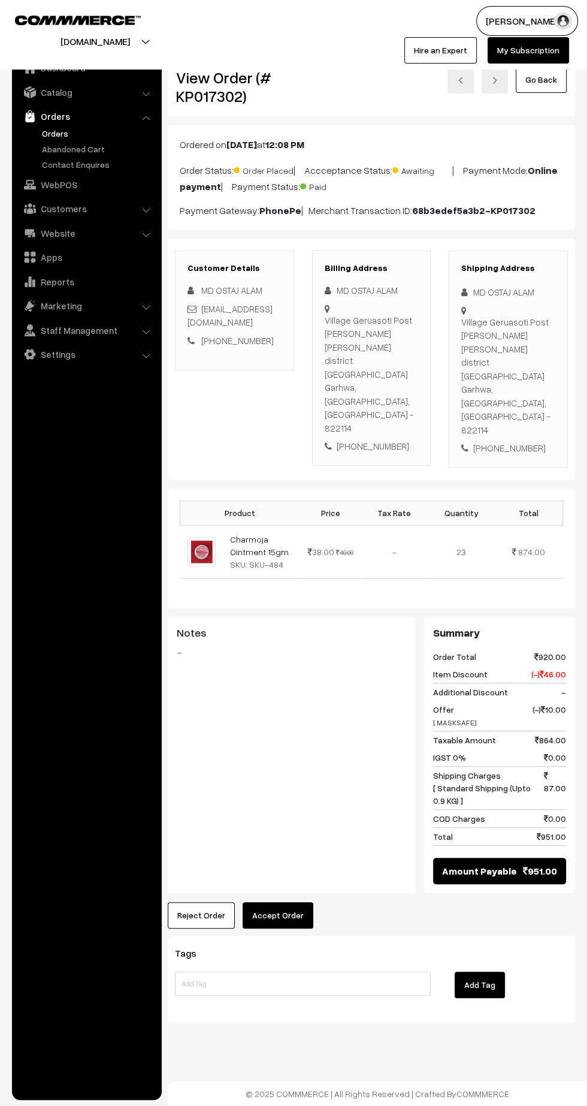
click at [281, 902] on button "Accept Order" at bounding box center [278, 915] width 71 height 26
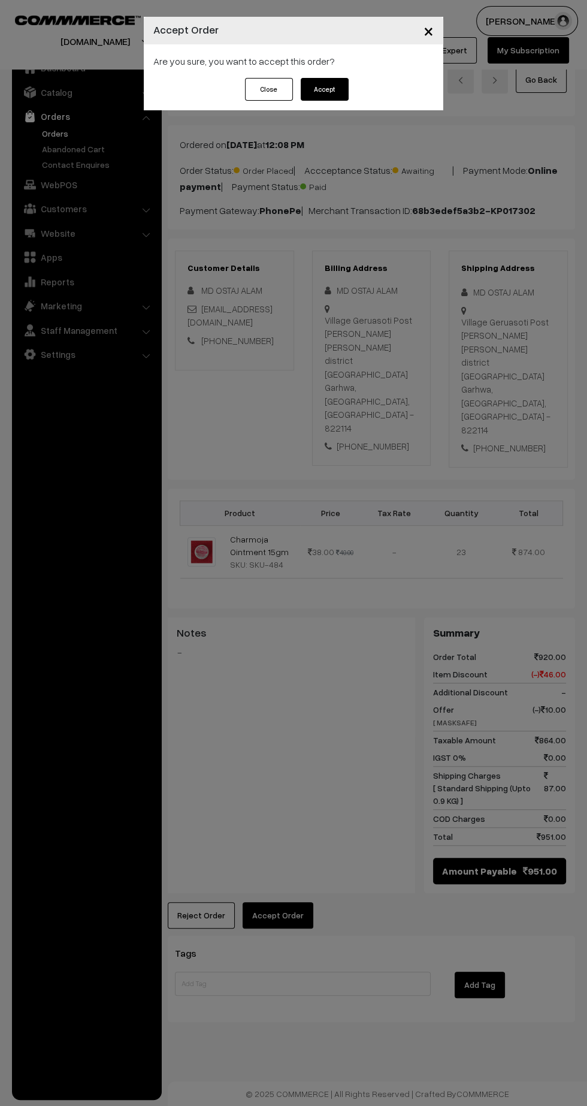
click at [325, 89] on button "Accept" at bounding box center [325, 89] width 48 height 23
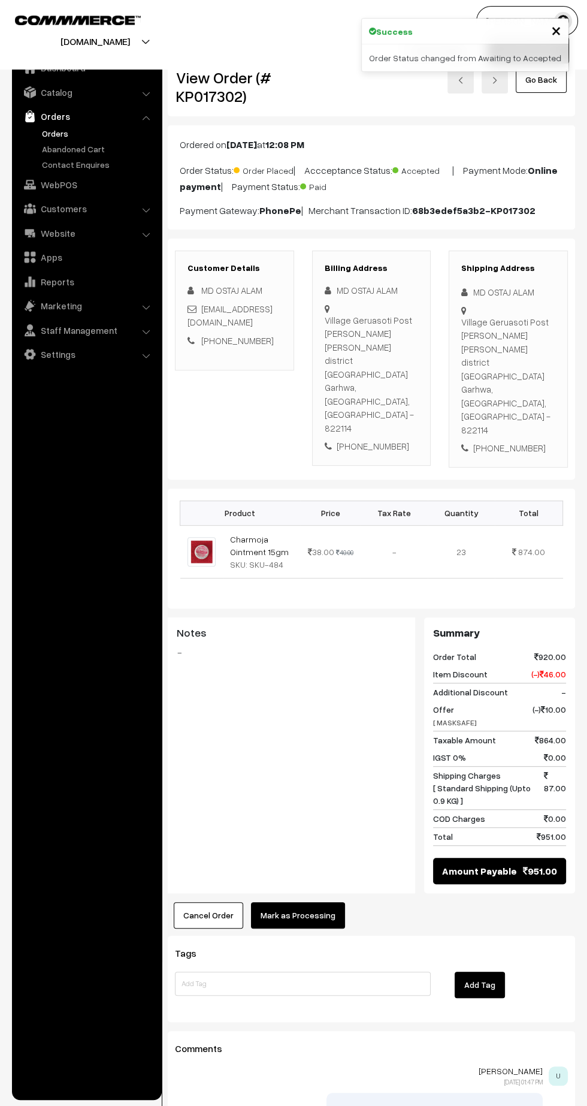
click at [328, 902] on button "Mark as Processing" at bounding box center [298, 915] width 94 height 26
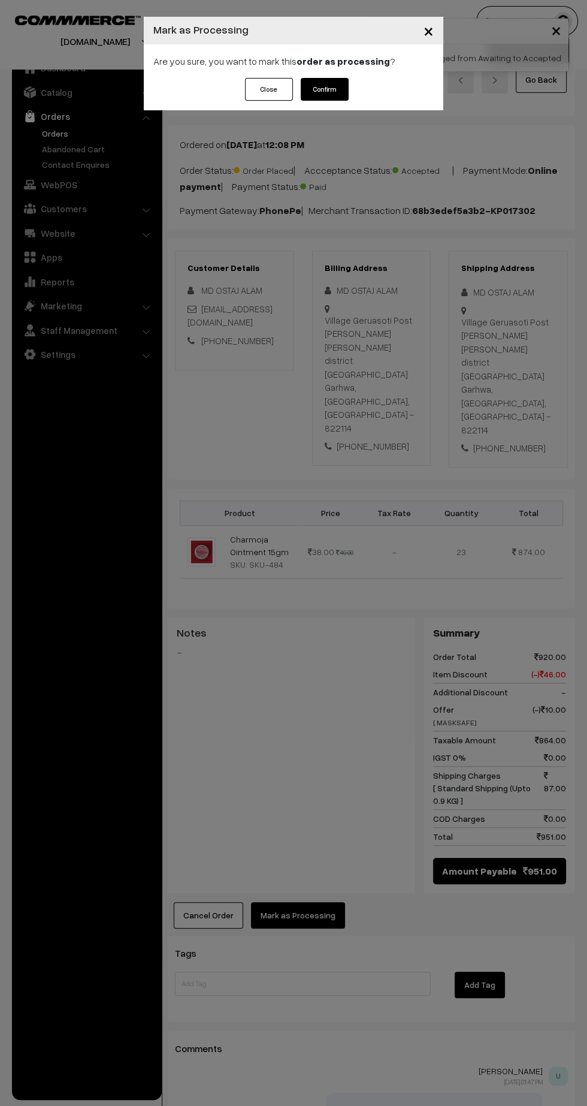
click at [346, 95] on button "Confirm" at bounding box center [325, 89] width 48 height 23
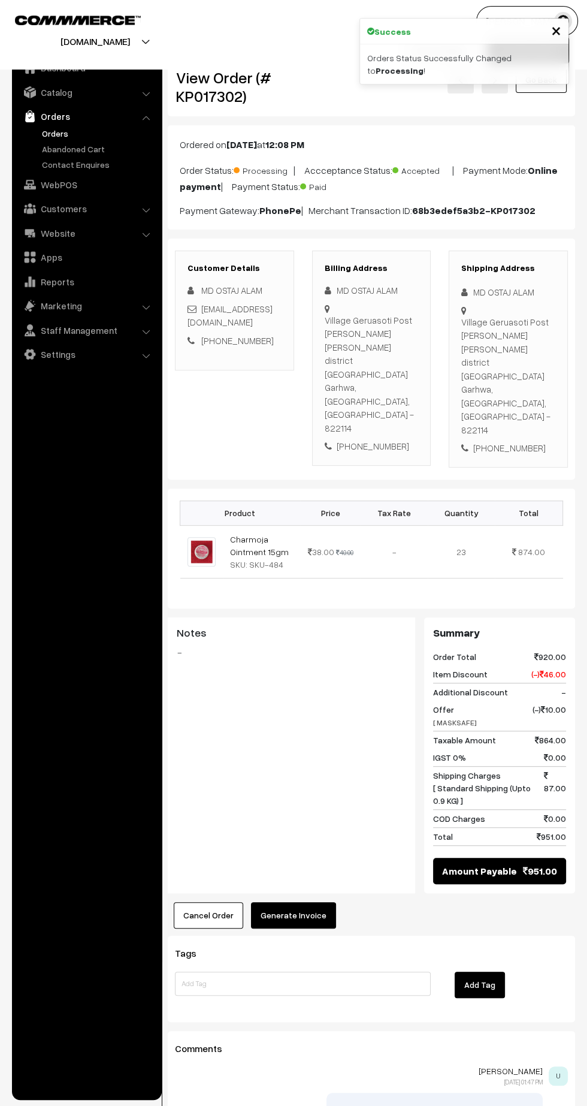
click at [349, 902] on div "Cancel Order × Cancel Order Are you sure, you want to cancel this order? Close …" at bounding box center [372, 915] width 408 height 26
click at [306, 902] on button "Generate Invoice" at bounding box center [293, 915] width 85 height 26
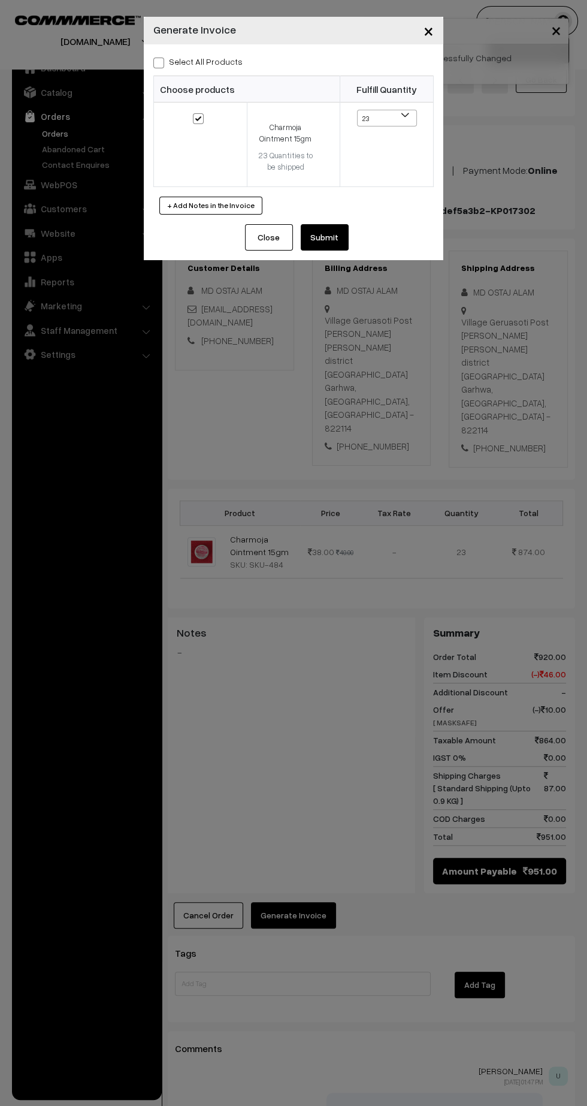
click at [336, 243] on button "Submit" at bounding box center [325, 237] width 48 height 26
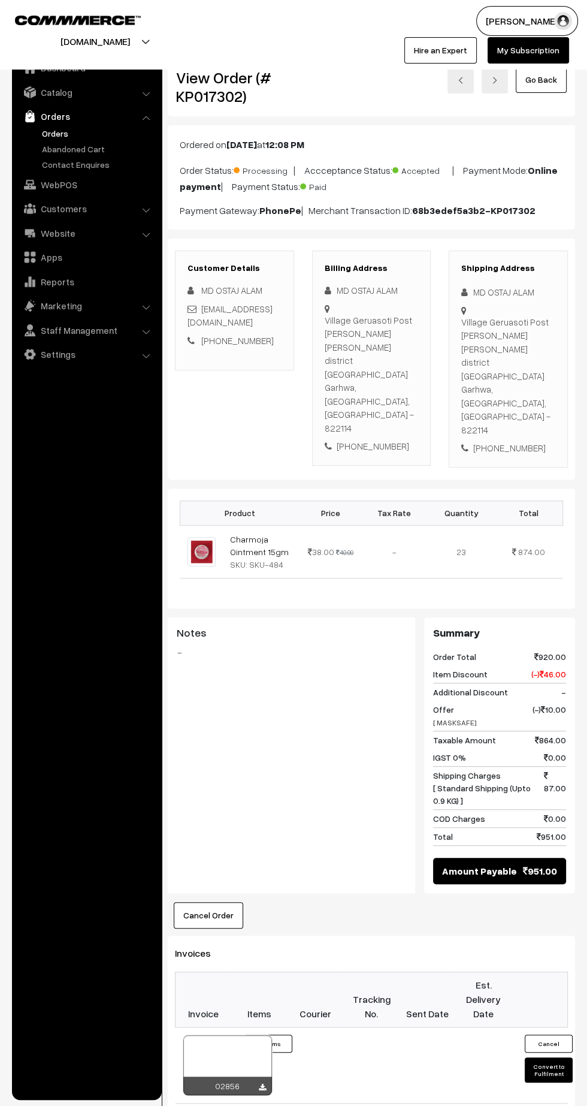
click at [262, 1084] on icon at bounding box center [262, 1088] width 7 height 8
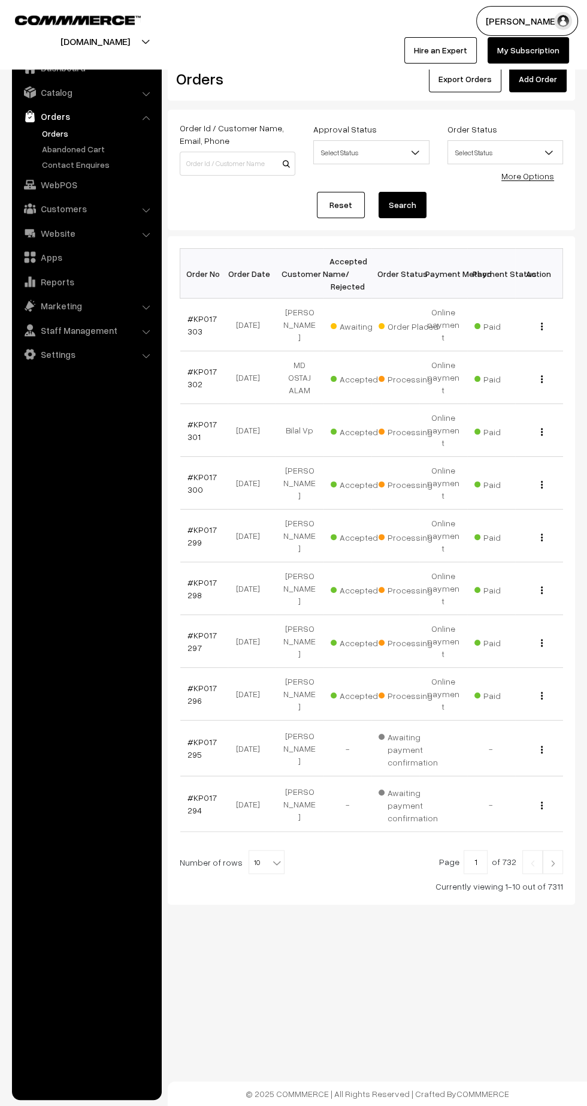
click at [203, 313] on link "#KP017303" at bounding box center [202, 324] width 29 height 23
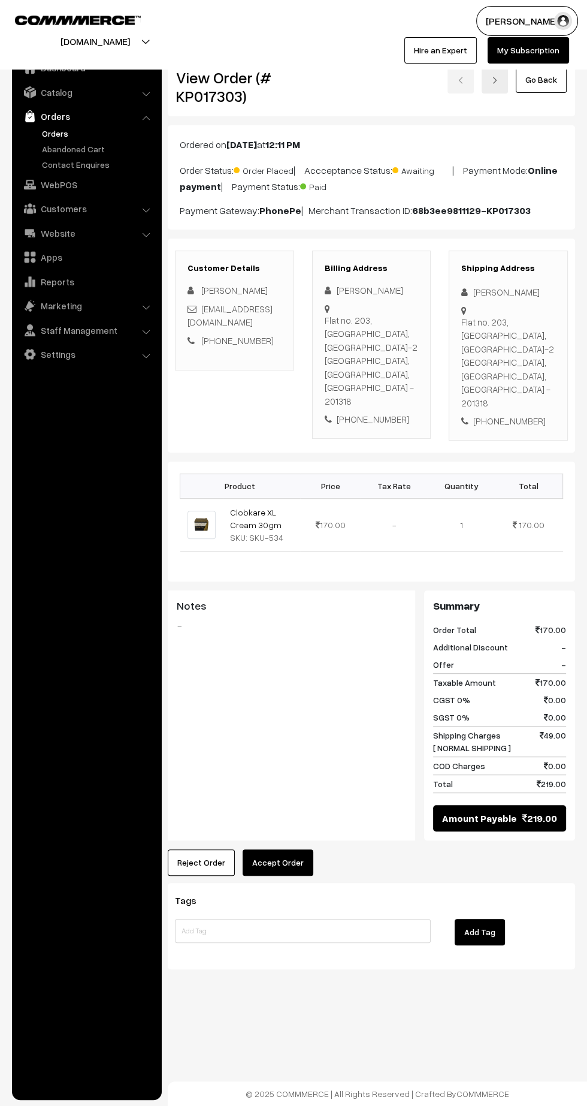
click at [296, 849] on button "Accept Order" at bounding box center [278, 862] width 71 height 26
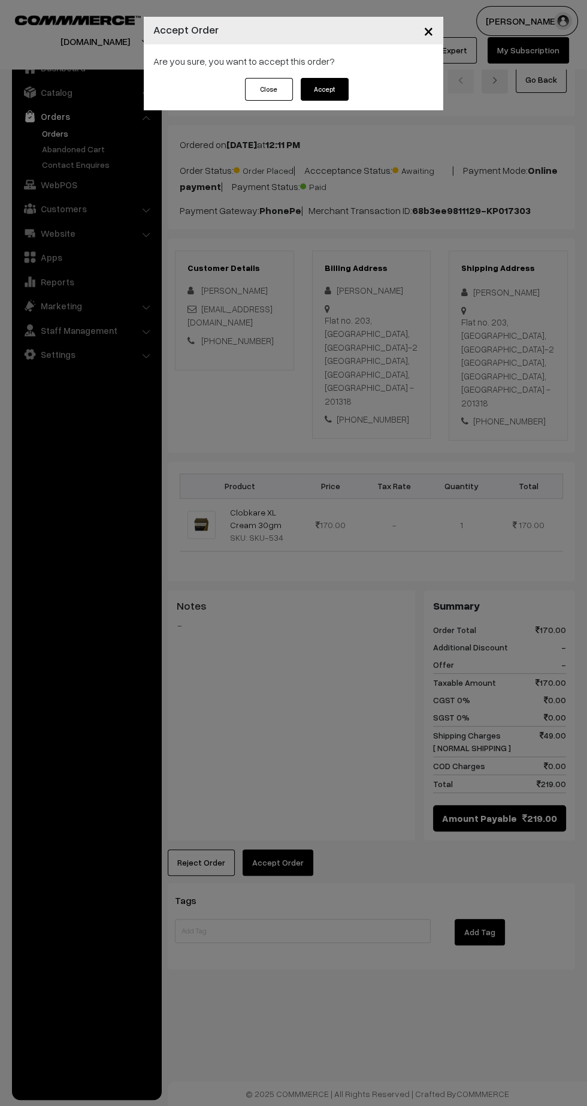
click at [335, 95] on button "Accept" at bounding box center [325, 89] width 48 height 23
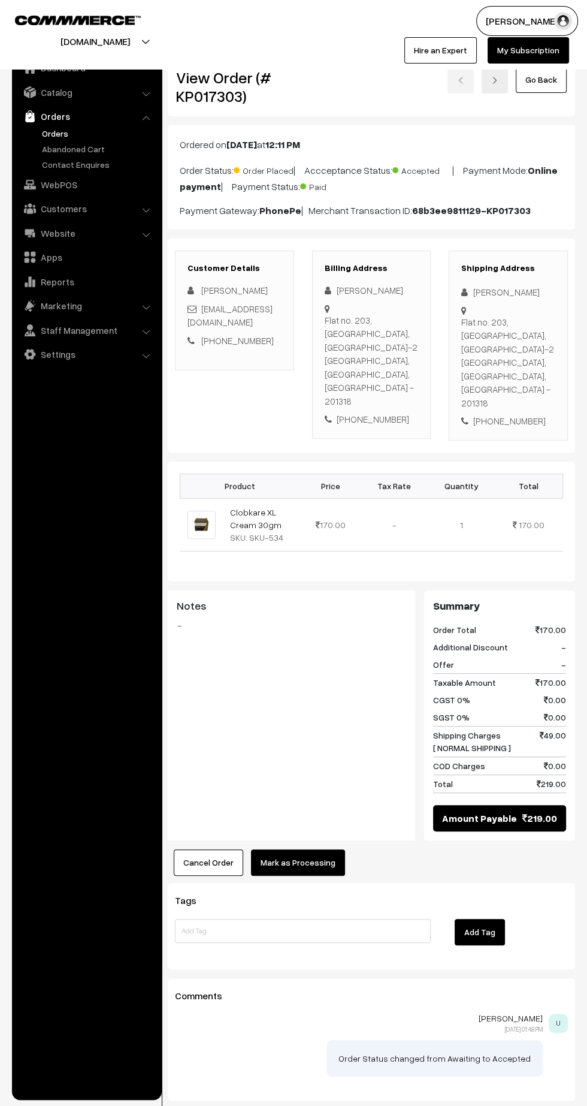
click at [316, 849] on button "Mark as Processing" at bounding box center [298, 862] width 94 height 26
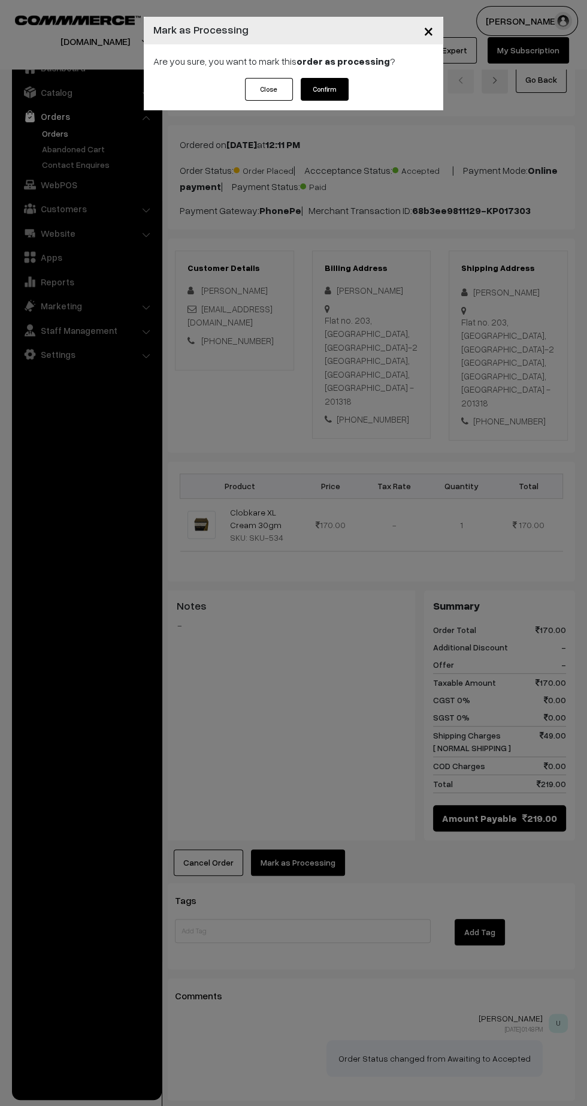
click at [333, 92] on button "Confirm" at bounding box center [325, 89] width 48 height 23
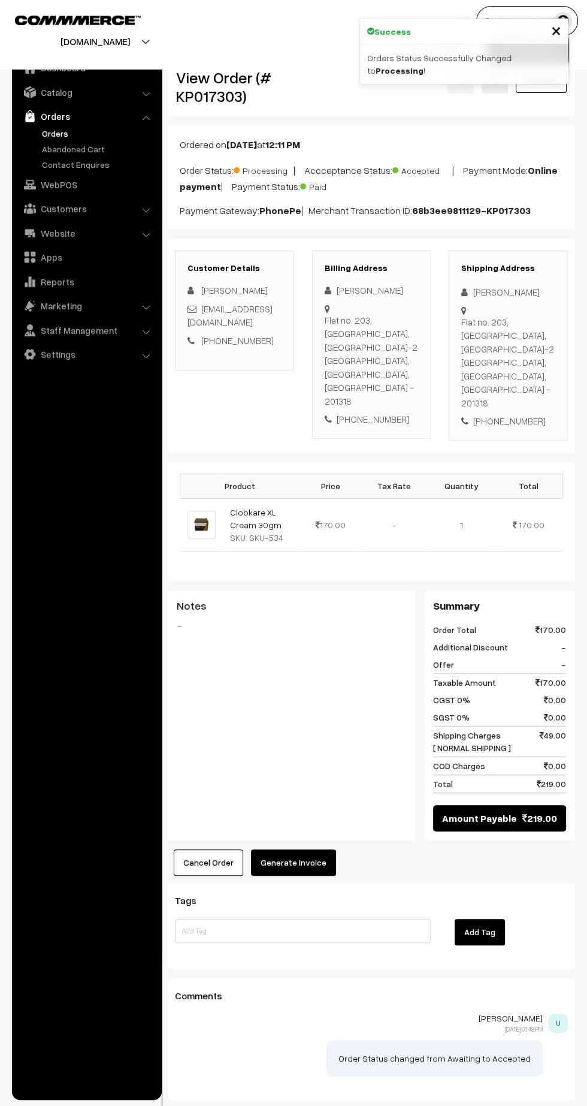
click at [313, 849] on button "Generate Invoice" at bounding box center [293, 862] width 85 height 26
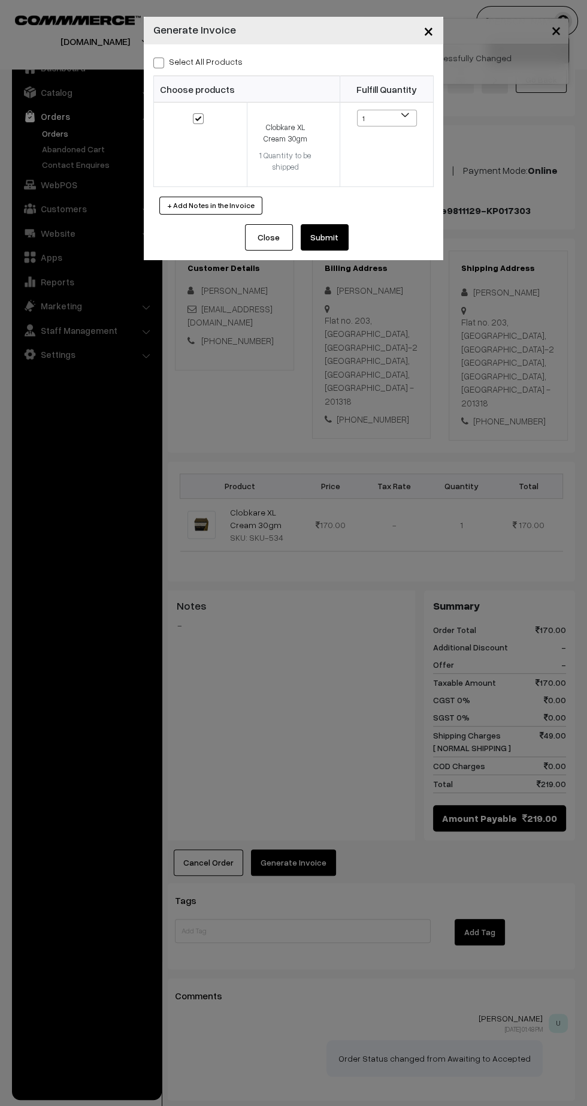
click at [347, 242] on button "Submit" at bounding box center [325, 237] width 48 height 26
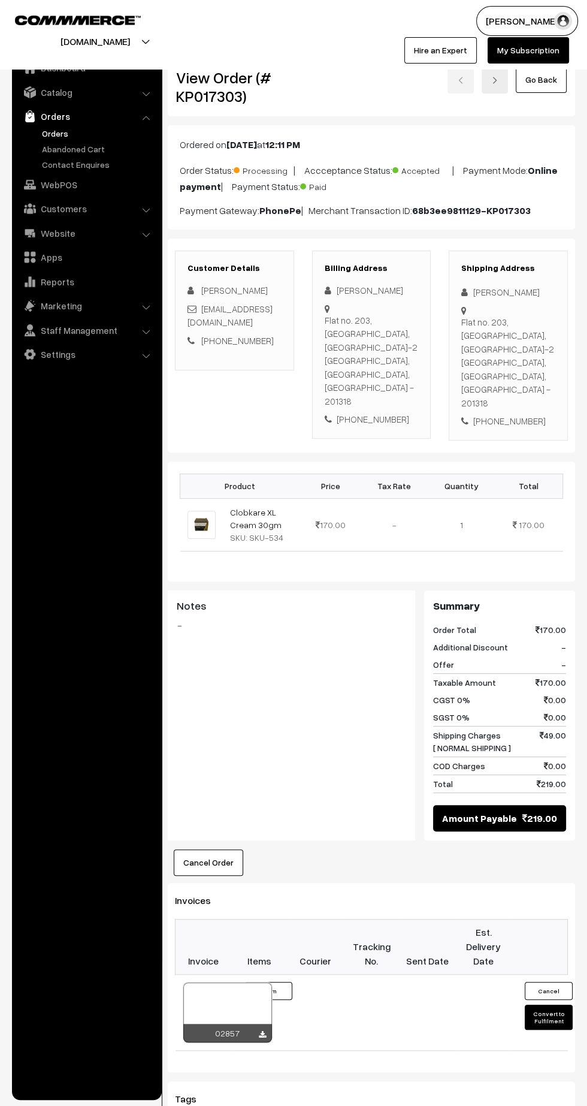
click at [262, 1031] on icon at bounding box center [262, 1035] width 7 height 8
